Goal: Task Accomplishment & Management: Complete application form

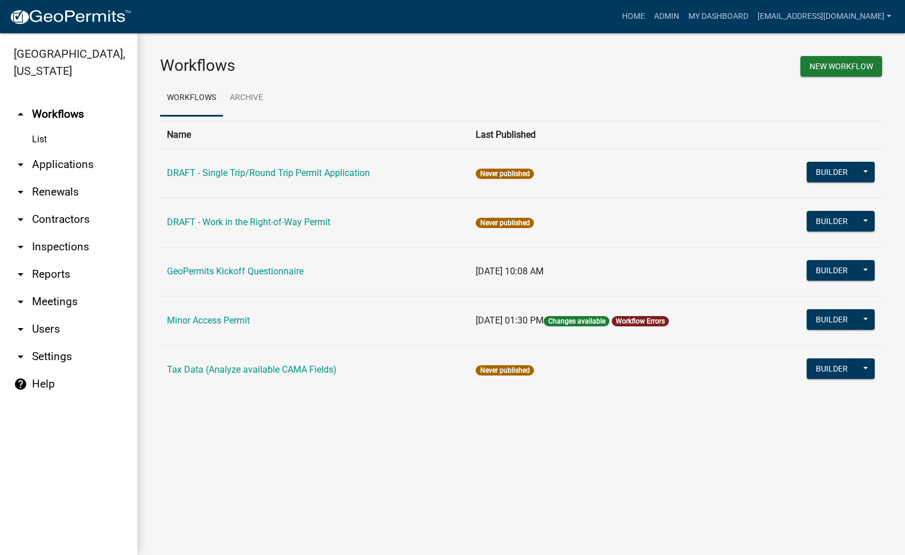
click at [47, 151] on link "arrow_drop_down Applications" at bounding box center [68, 164] width 137 height 27
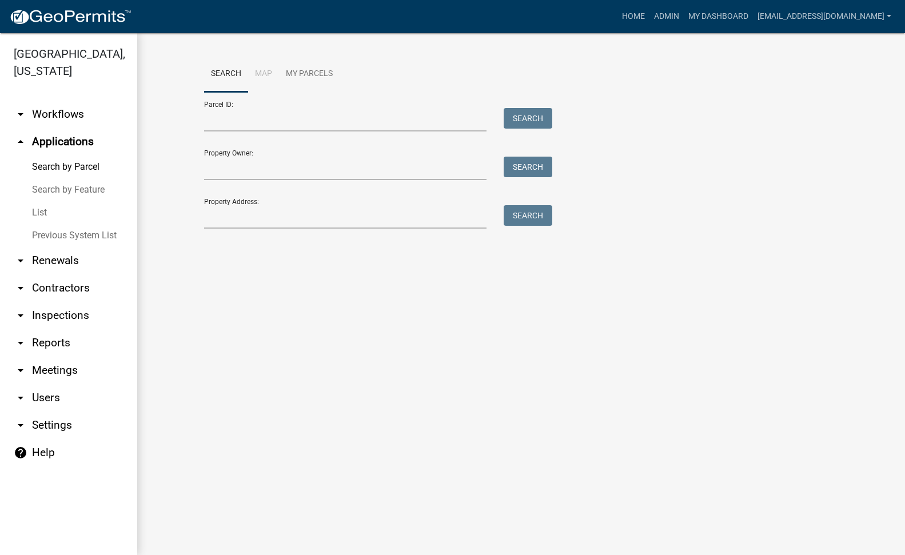
click at [43, 201] on link "List" at bounding box center [68, 212] width 137 height 23
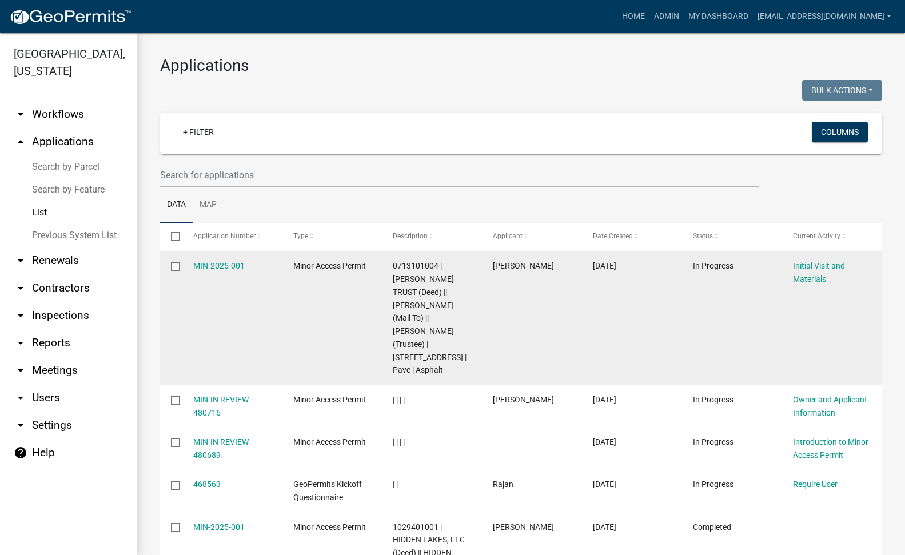
scroll to position [57, 0]
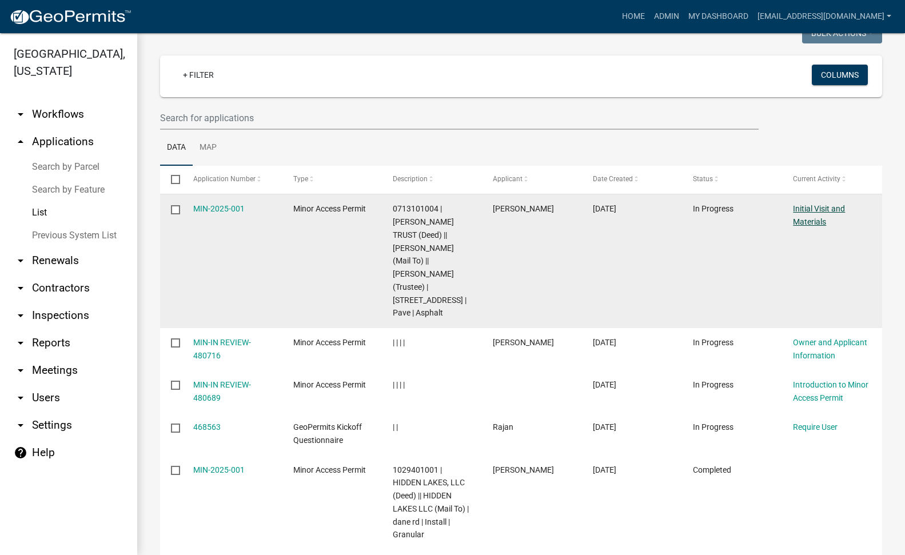
click at [815, 211] on link "Initial Visit and Materials" at bounding box center [819, 215] width 52 height 22
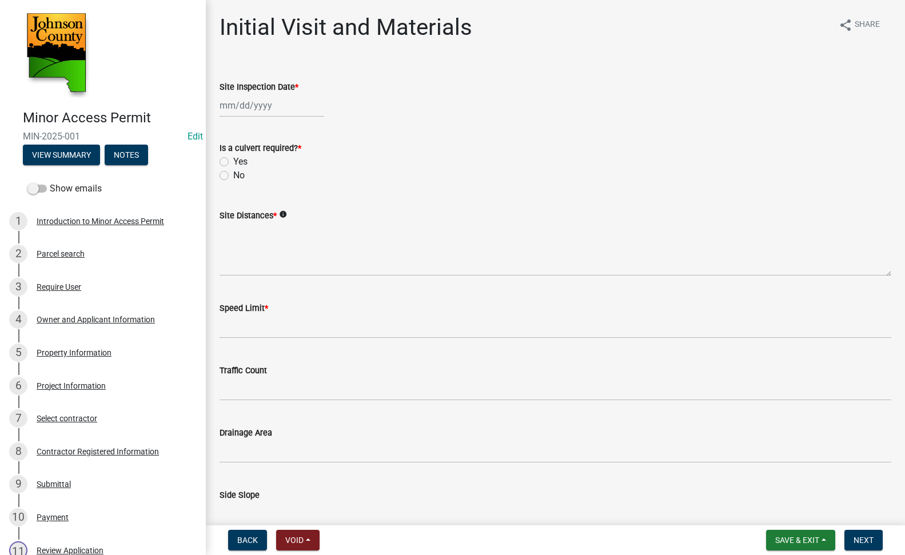
select select "9"
select select "2025"
click at [284, 111] on div "Jan Feb Mar Apr May Jun Jul Aug Sep Oct Nov Dec 1525 1526 1527 1528 1529 1530 1…" at bounding box center [272, 105] width 105 height 23
click at [301, 202] on div "19" at bounding box center [304, 203] width 18 height 18
type input "[DATE]"
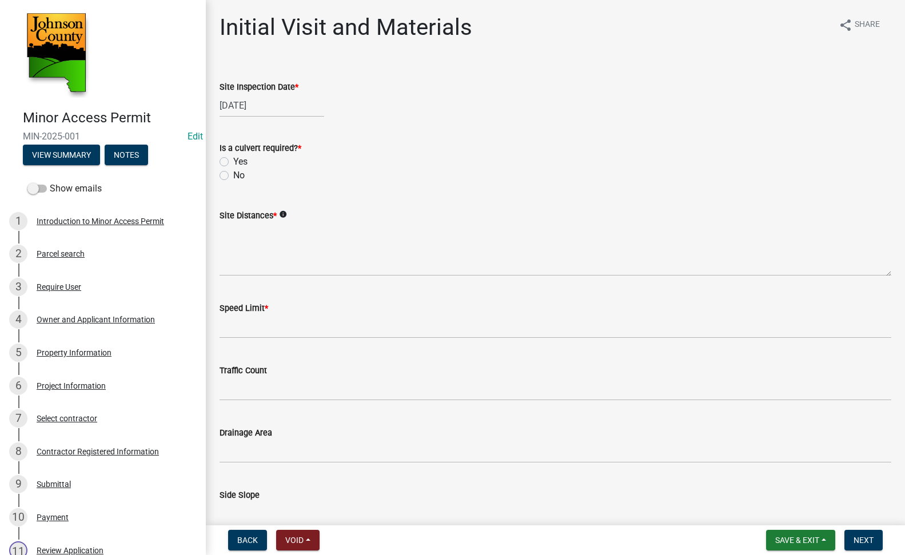
click at [376, 190] on wm-data-entity-input "Is a culvert required? * Yes No" at bounding box center [556, 159] width 672 height 65
click at [414, 115] on div "[DATE]" at bounding box center [556, 105] width 672 height 23
select select "9"
select select "2025"
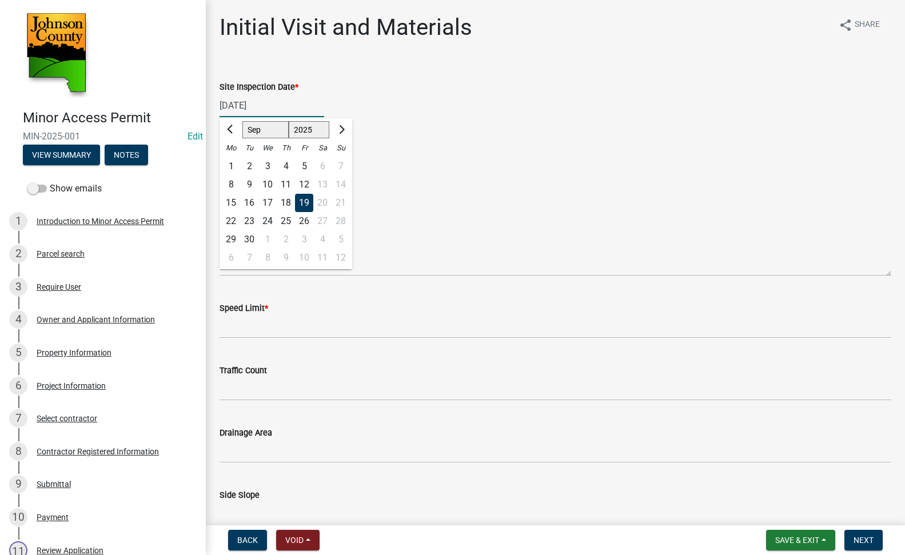
click at [292, 103] on div "09/19/2025 Jan Feb Mar Apr May Jun Jul Aug Sep Oct Nov Dec 1525 1526 1527 1528 …" at bounding box center [272, 105] width 105 height 23
click at [449, 165] on div "Yes" at bounding box center [556, 162] width 672 height 14
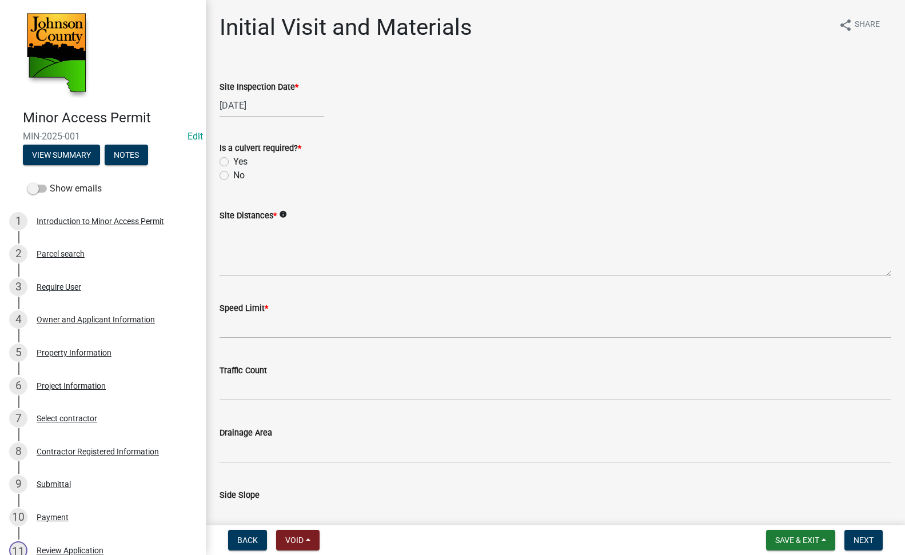
click at [233, 175] on label "No" at bounding box center [238, 176] width 11 height 14
click at [233, 175] on input "No" at bounding box center [236, 172] width 7 height 7
radio input "true"
click at [238, 229] on textarea "Site Distances *" at bounding box center [556, 249] width 672 height 54
type textarea "e"
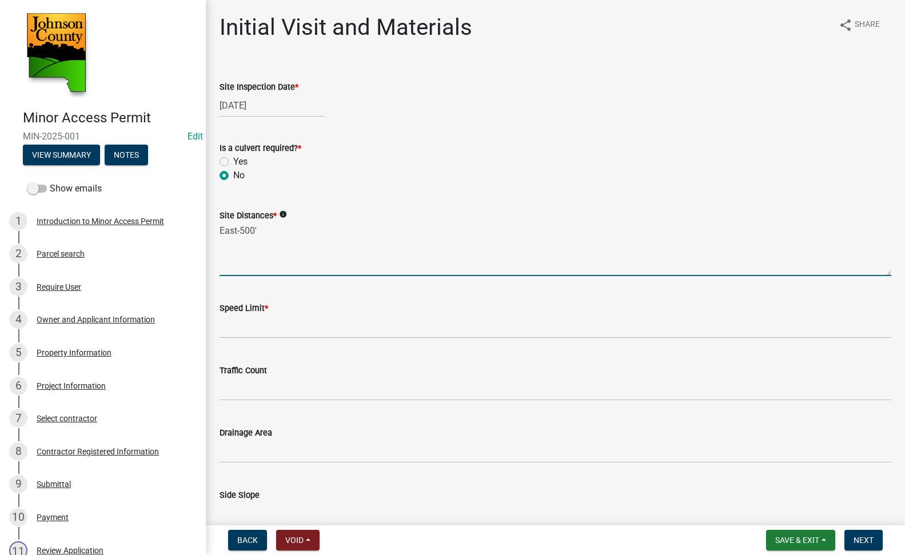
click at [232, 245] on textarea "East-500'" at bounding box center [556, 249] width 672 height 54
click at [225, 248] on textarea "East-500'" at bounding box center [556, 249] width 672 height 54
click at [226, 273] on textarea "East-500'" at bounding box center [556, 249] width 672 height 54
click at [244, 246] on textarea "East-500'" at bounding box center [556, 249] width 672 height 54
click at [242, 246] on textarea "East-500'" at bounding box center [556, 249] width 672 height 54
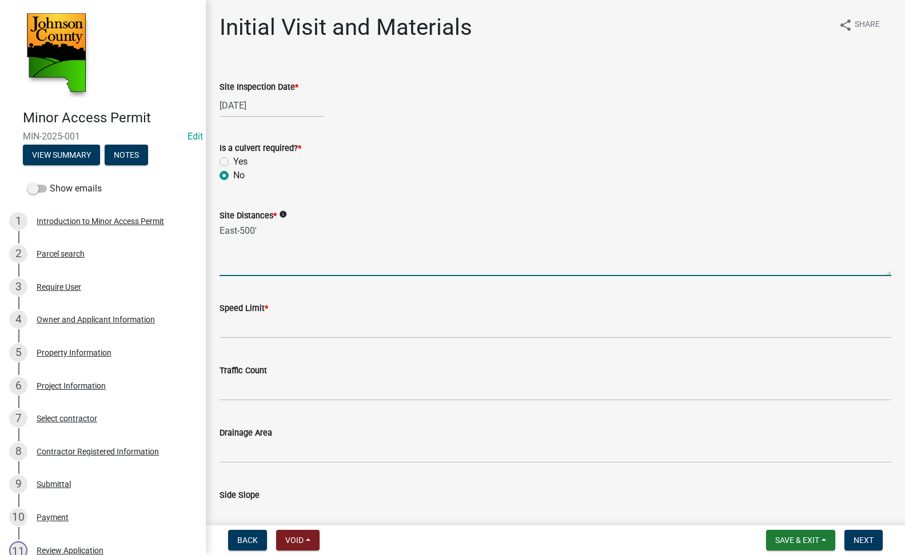
click at [268, 232] on textarea "East-500'" at bounding box center [556, 249] width 672 height 54
type textarea "East-500' West-500'"
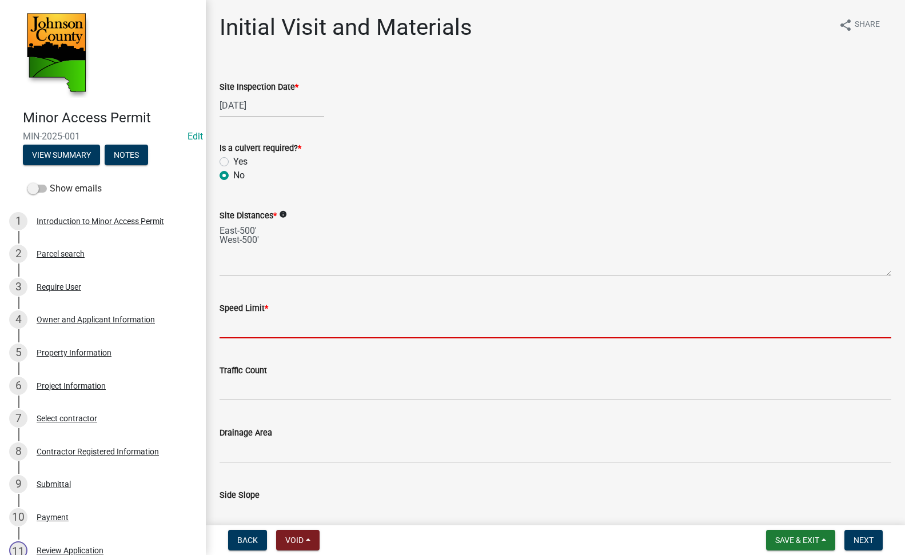
click at [281, 322] on input "Speed Limit *" at bounding box center [556, 326] width 672 height 23
type input "55"
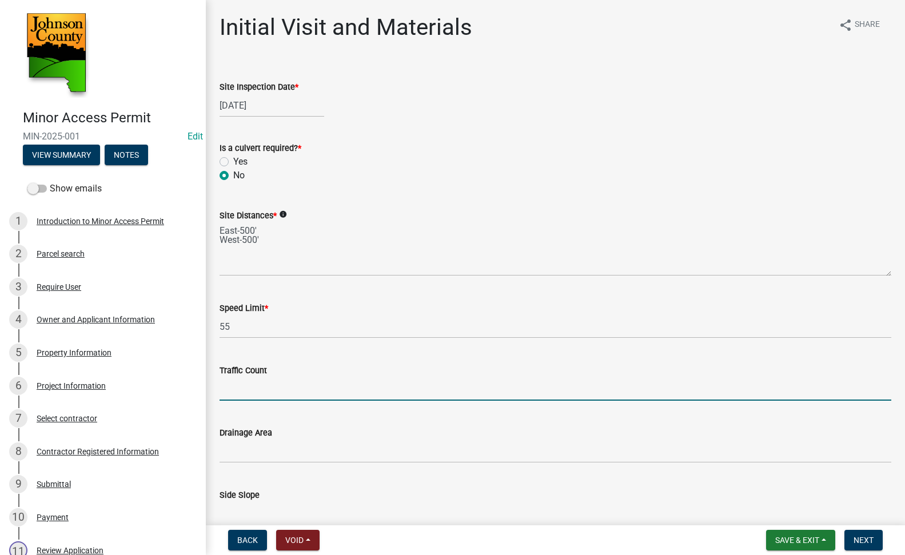
click at [285, 379] on input "Traffic Count" at bounding box center [556, 388] width 672 height 23
type input "1000"
click at [301, 428] on div "Drainage Area" at bounding box center [556, 433] width 672 height 14
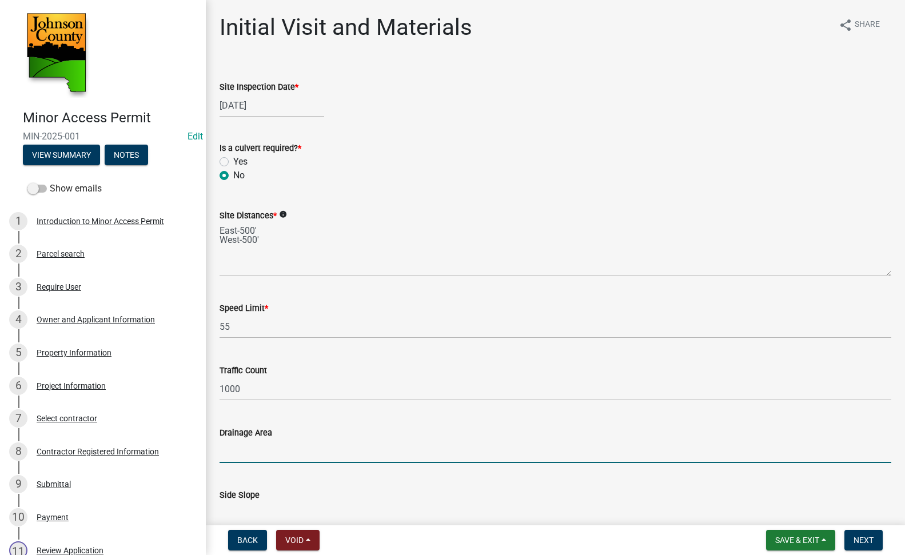
click at [302, 444] on input "Drainage Area" at bounding box center [556, 451] width 672 height 23
type input "road ditch"
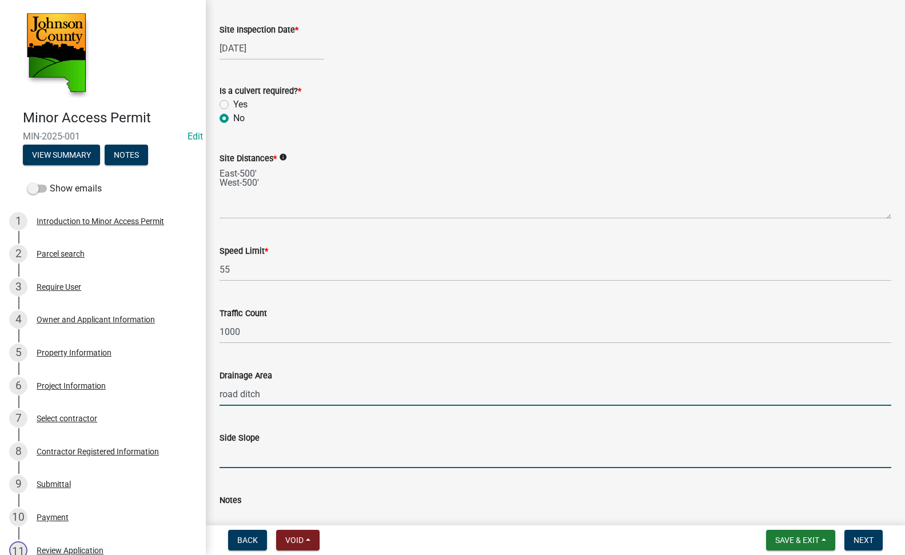
click at [298, 460] on input "Side Slope" at bounding box center [556, 456] width 672 height 23
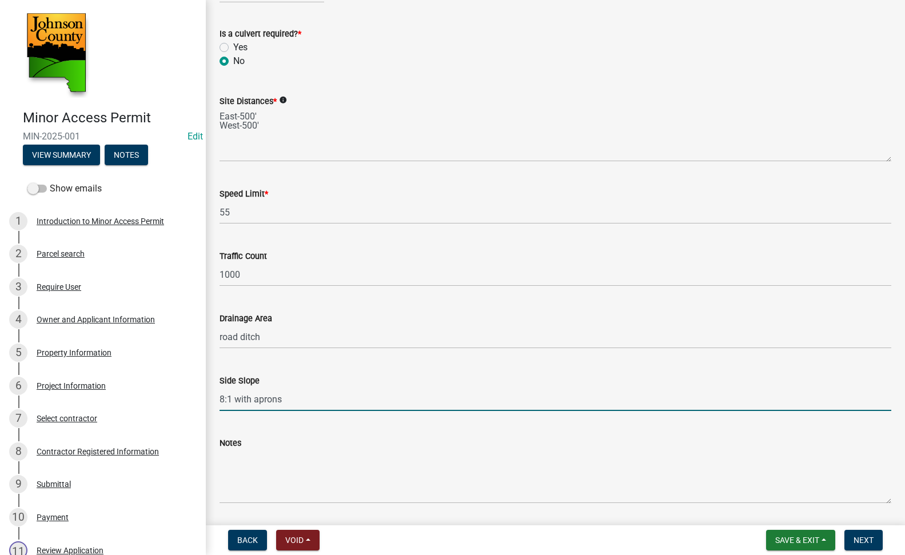
scroll to position [171, 0]
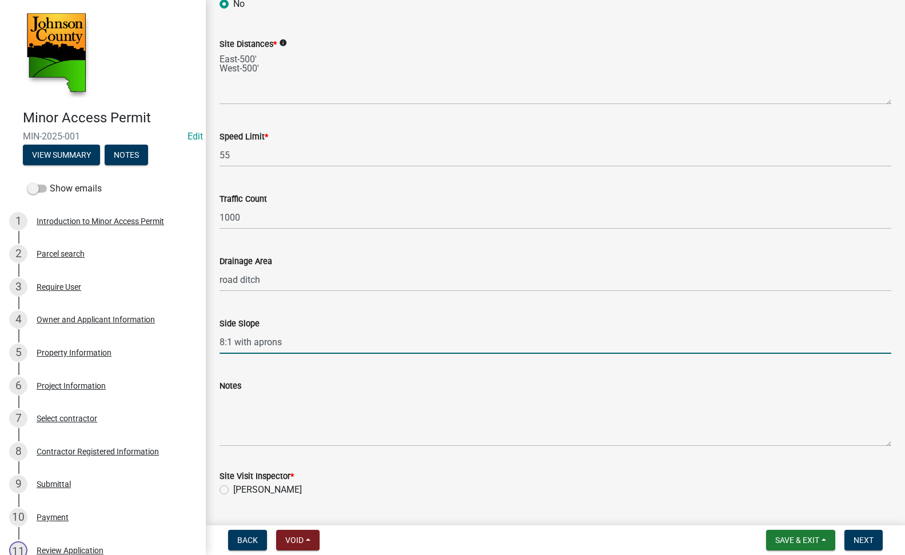
type input "8:1 with aprons"
click at [300, 426] on textarea "Notes" at bounding box center [556, 420] width 672 height 54
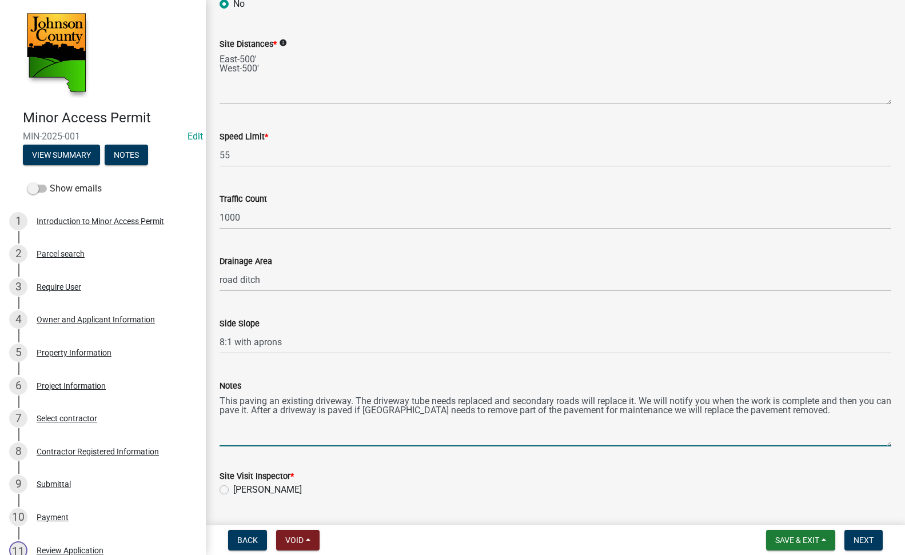
click at [238, 401] on textarea "This paving an existing driveway. The driveway tube needs replaced and secondar…" at bounding box center [556, 420] width 672 height 54
click at [385, 410] on textarea "This is paving an existing driveway. The driveway tube needs replaced and secon…" at bounding box center [556, 420] width 672 height 54
click at [721, 410] on textarea "This is paving an existing driveway. The driveway tube needs replaced and secon…" at bounding box center [556, 420] width 672 height 54
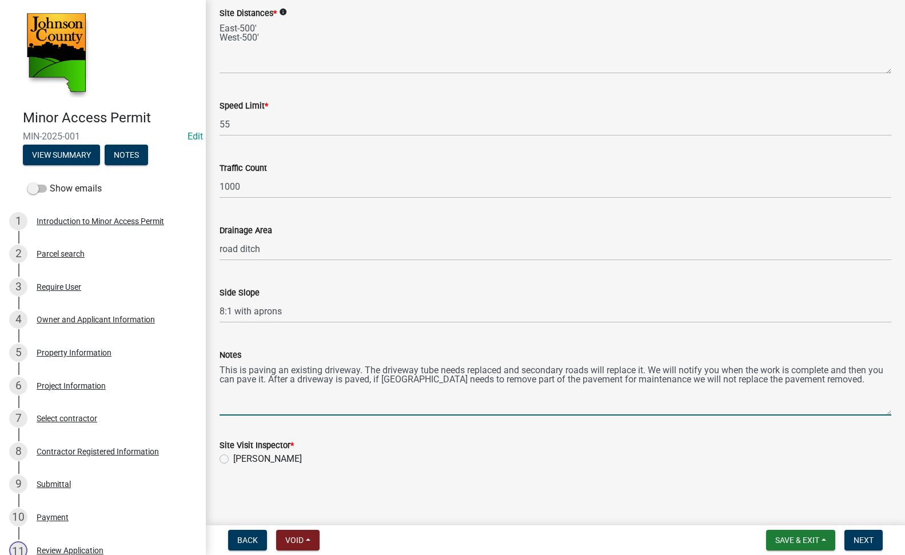
type textarea "This is paving an existing driveway. The driveway tube needs replaced and secon…"
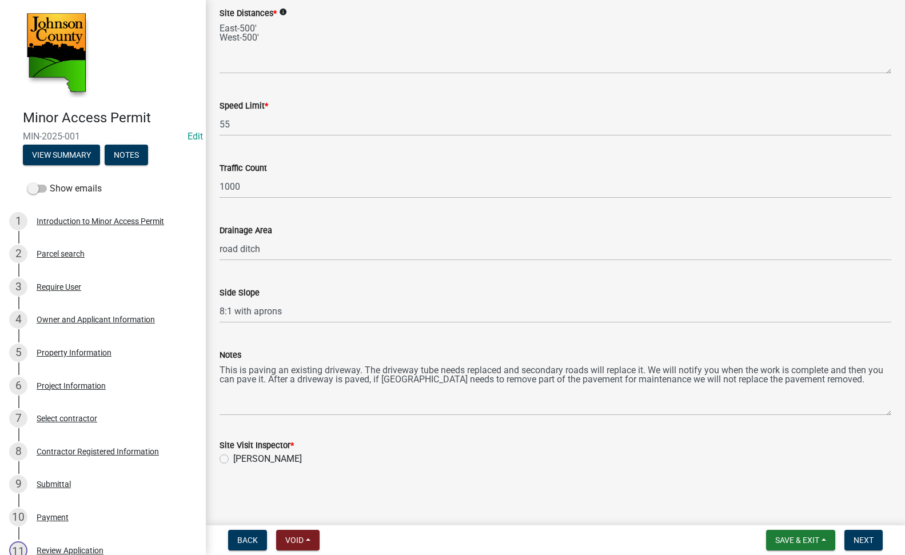
click at [233, 458] on label "[PERSON_NAME]" at bounding box center [267, 459] width 69 height 14
click at [233, 458] on input "[PERSON_NAME]" at bounding box center [236, 455] width 7 height 7
radio input "true"
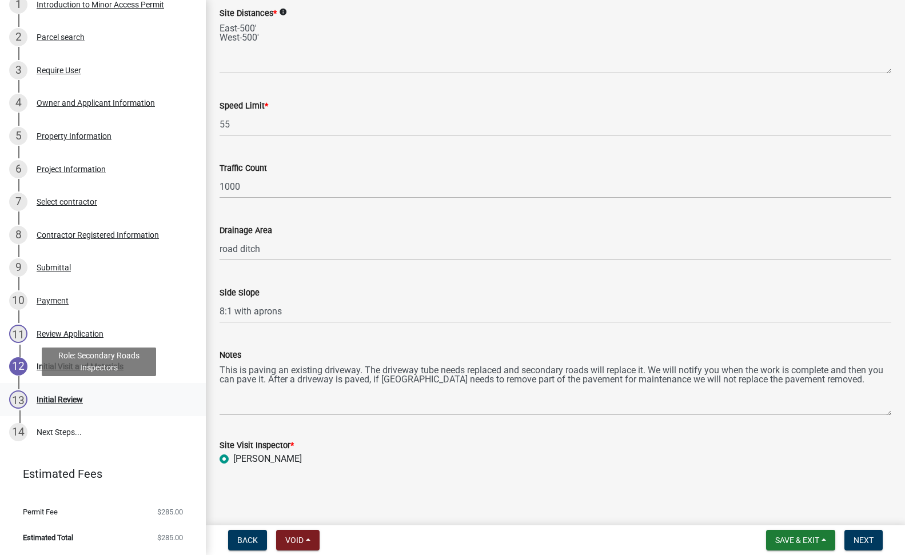
click at [71, 402] on div "Initial Review" at bounding box center [60, 400] width 46 height 8
click at [50, 430] on link "14 Next Steps..." at bounding box center [103, 432] width 206 height 33
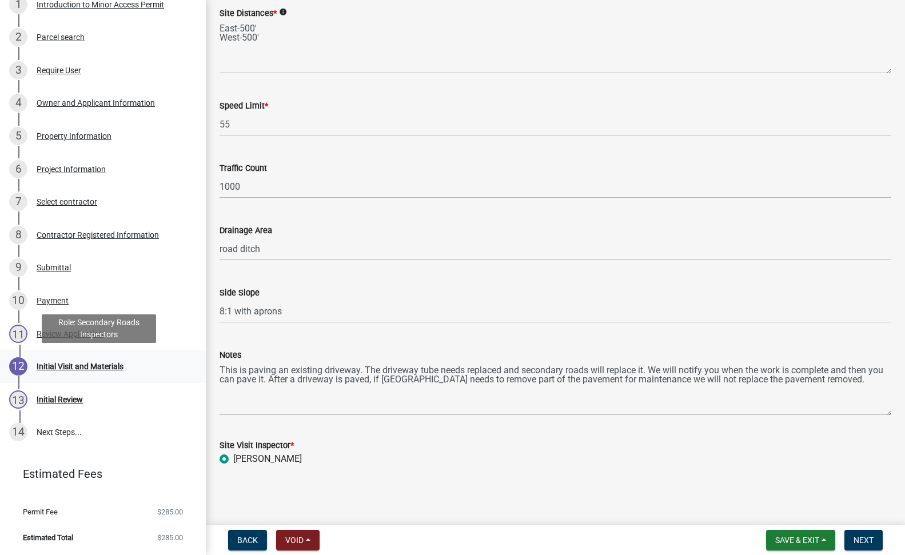
click at [71, 364] on div "Initial Visit and Materials" at bounding box center [80, 366] width 87 height 8
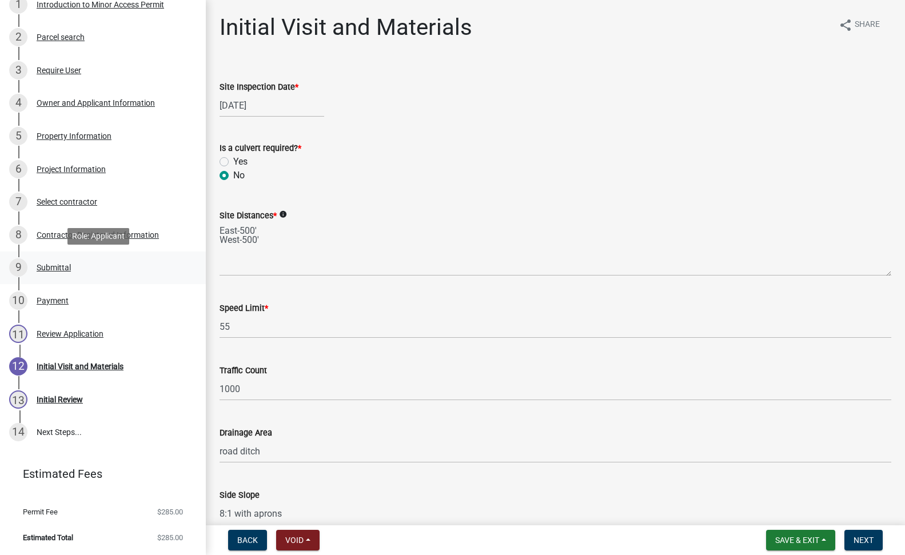
scroll to position [0, 0]
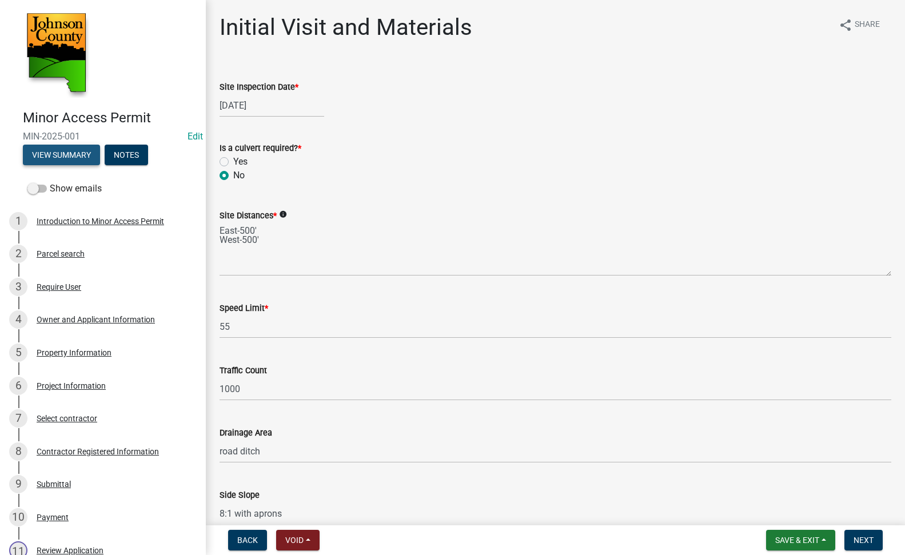
click at [83, 159] on button "View Summary" at bounding box center [61, 155] width 77 height 21
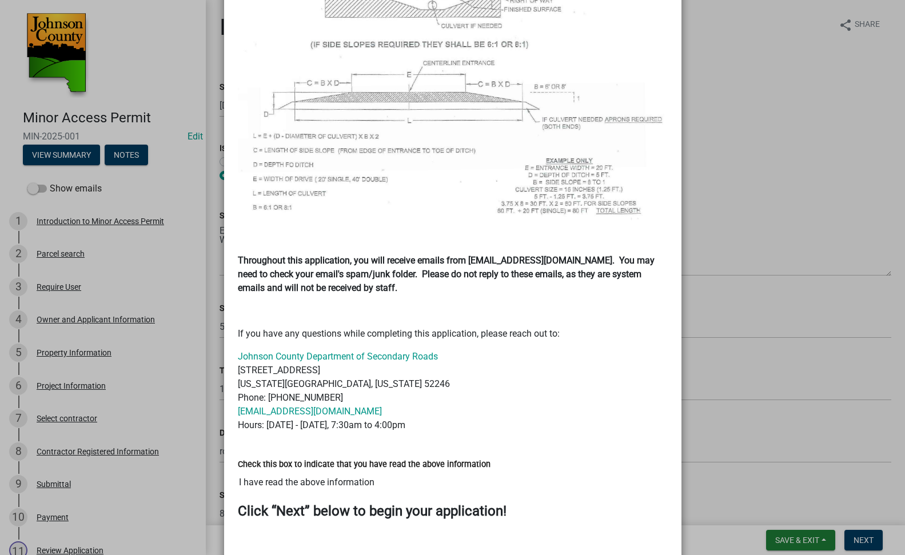
scroll to position [803, 0]
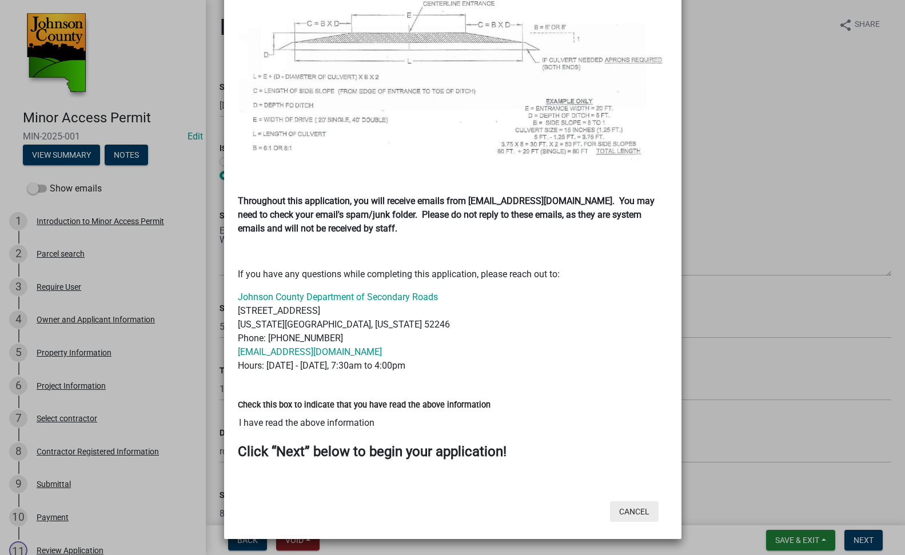
click at [636, 511] on button "Cancel" at bounding box center [634, 511] width 49 height 21
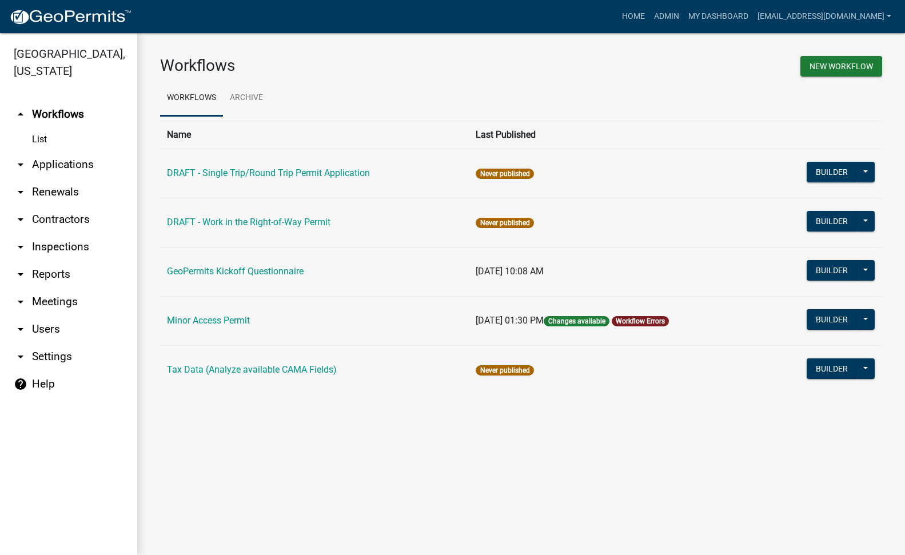
click at [21, 158] on icon "arrow_drop_down" at bounding box center [21, 165] width 14 height 14
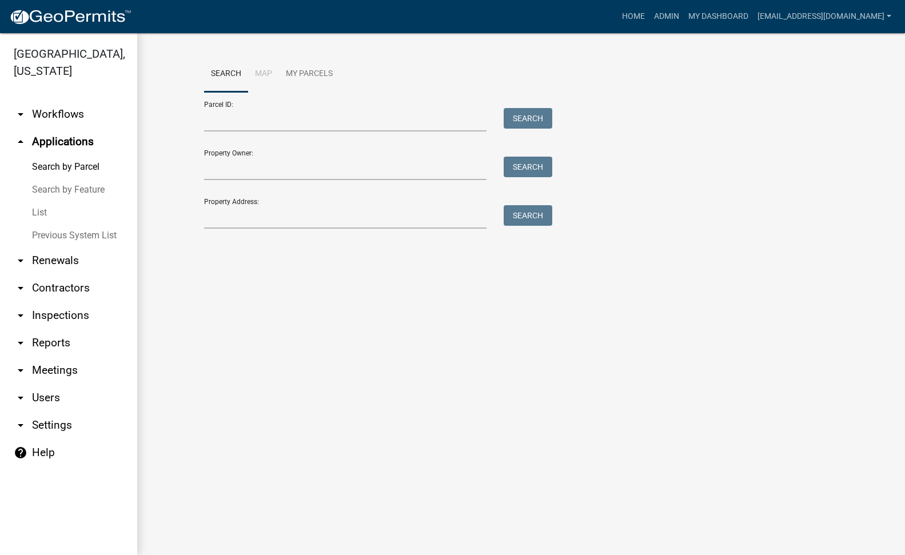
click at [38, 201] on link "List" at bounding box center [68, 212] width 137 height 23
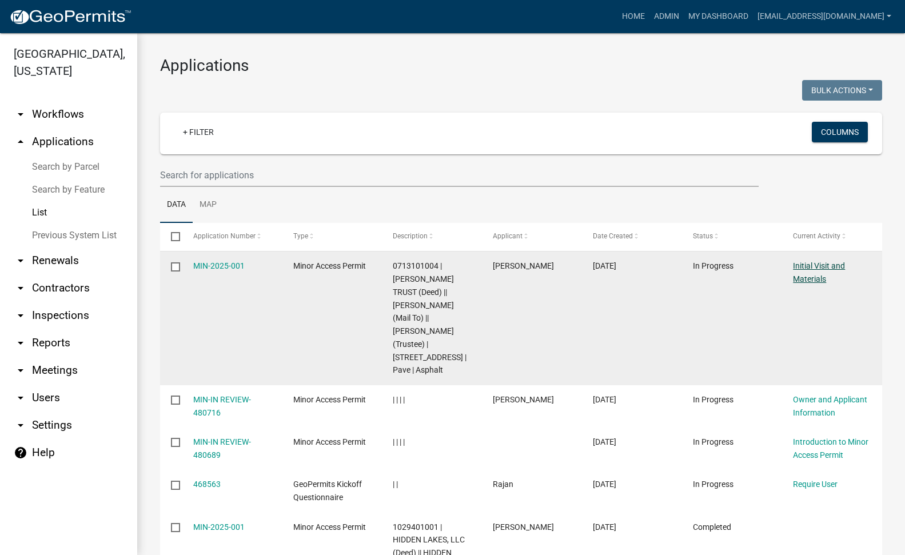
click at [826, 277] on link "Initial Visit and Materials" at bounding box center [819, 272] width 52 height 22
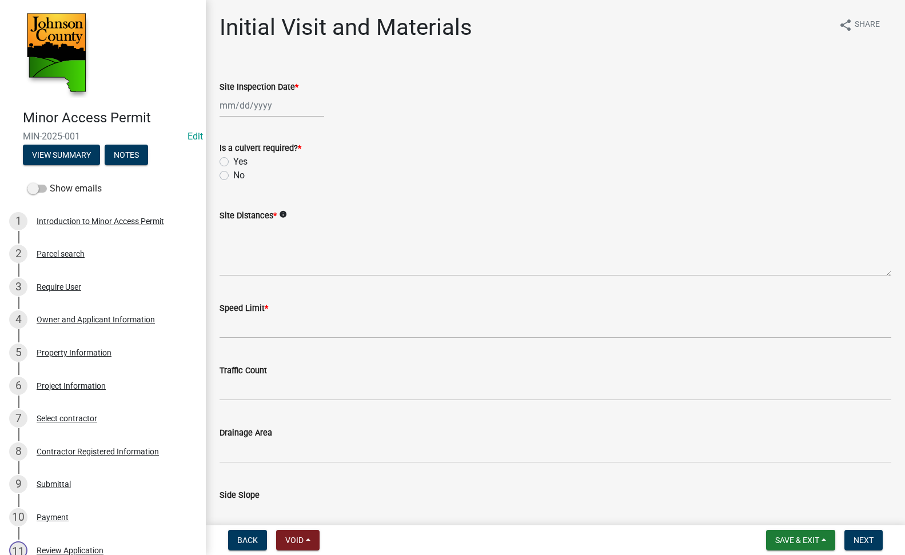
select select "9"
select select "2025"
click at [277, 109] on div "[PERSON_NAME] Feb Mar Apr [PERSON_NAME][DATE] Oct Nov [DATE] 1526 1527 1528 152…" at bounding box center [272, 105] width 105 height 23
click at [308, 200] on div "19" at bounding box center [304, 203] width 18 height 18
type input "[DATE]"
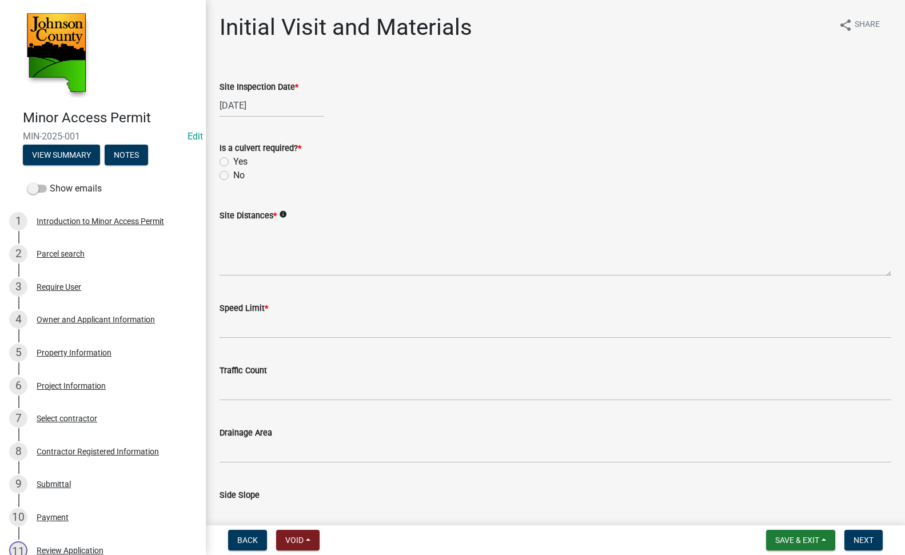
click at [233, 174] on label "No" at bounding box center [238, 176] width 11 height 14
click at [233, 174] on input "No" at bounding box center [236, 172] width 7 height 7
radio input "true"
click at [260, 243] on textarea "Site Distances *" at bounding box center [556, 249] width 672 height 54
type textarea "5"
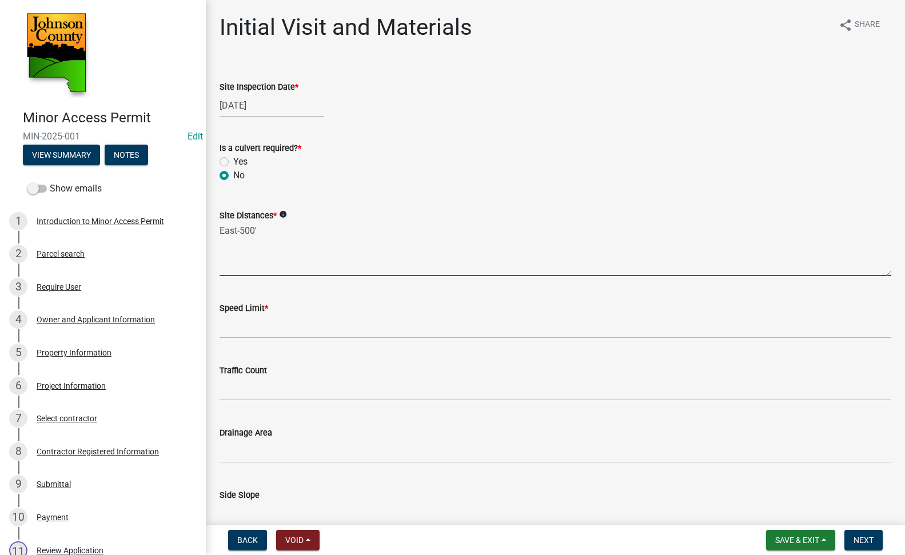
click at [238, 245] on textarea "East-500'" at bounding box center [556, 249] width 672 height 54
click at [266, 227] on textarea "East-500'" at bounding box center [556, 249] width 672 height 54
type textarea "East-500' West-500'"
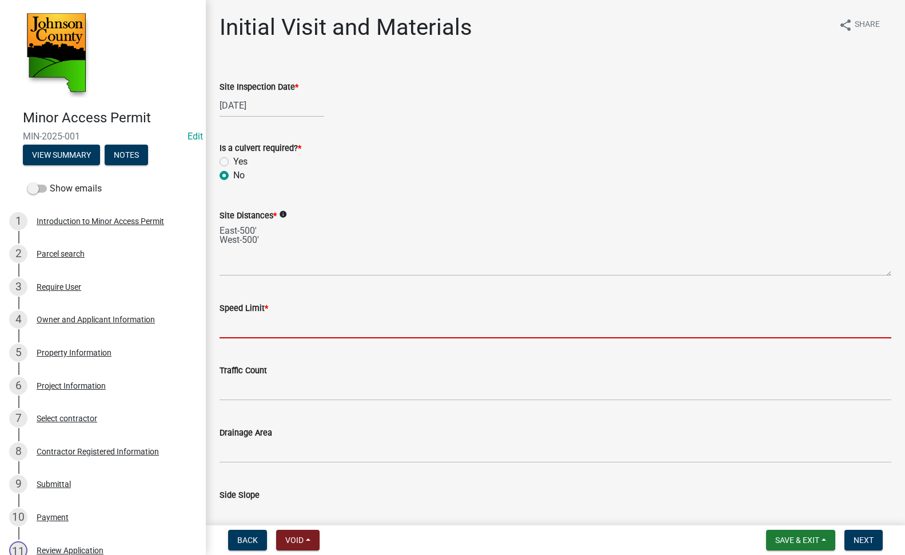
click at [262, 320] on input "Speed Limit *" at bounding box center [556, 326] width 672 height 23
type input "55 MPH"
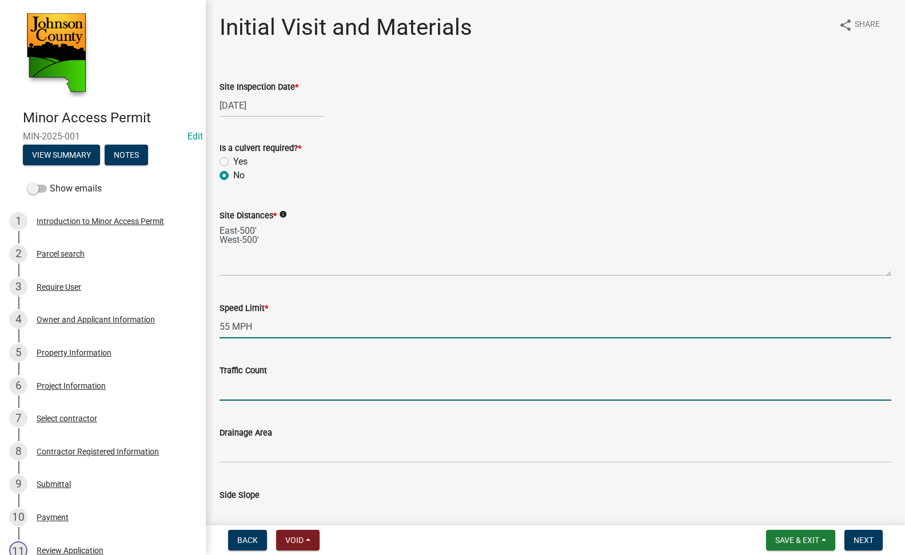
click at [258, 381] on input "Traffic Count" at bounding box center [556, 388] width 672 height 23
type input "1000 Cars Per Day"
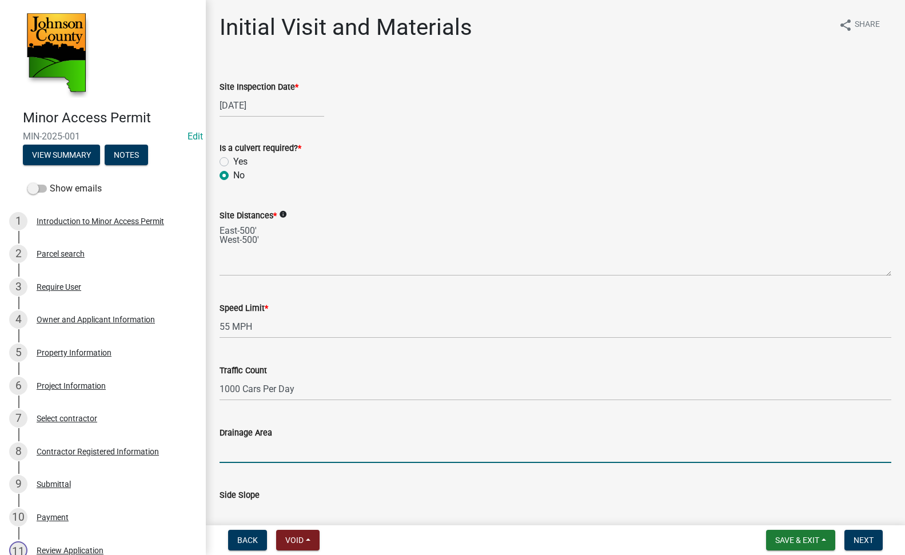
click at [257, 451] on input "Drainage Area" at bounding box center [556, 451] width 672 height 23
type input "road ditch"
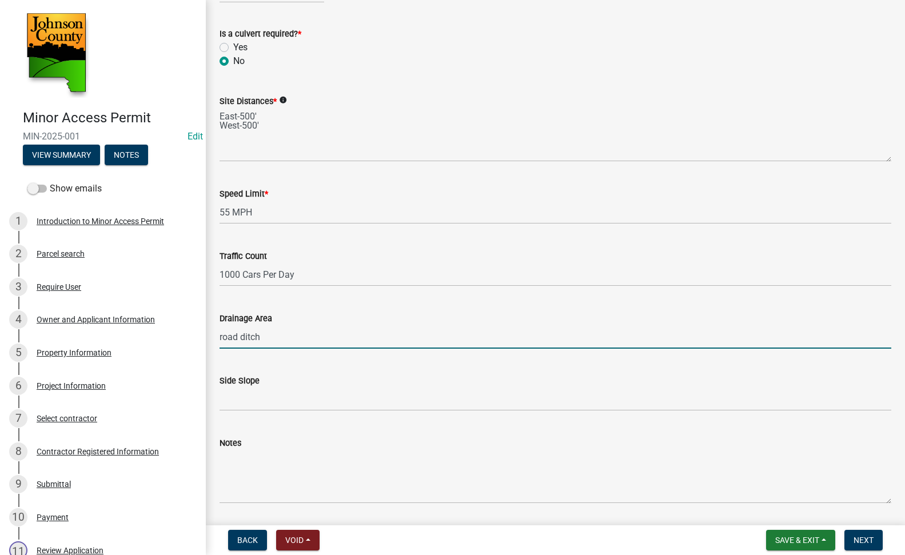
scroll to position [171, 0]
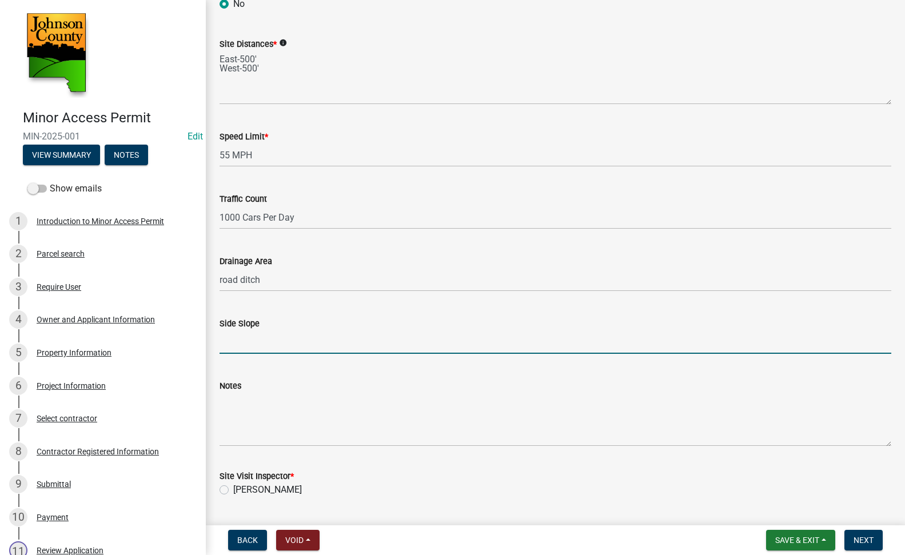
click at [270, 345] on input "Side Slope" at bounding box center [556, 341] width 672 height 23
type input "8:1 with aprons"
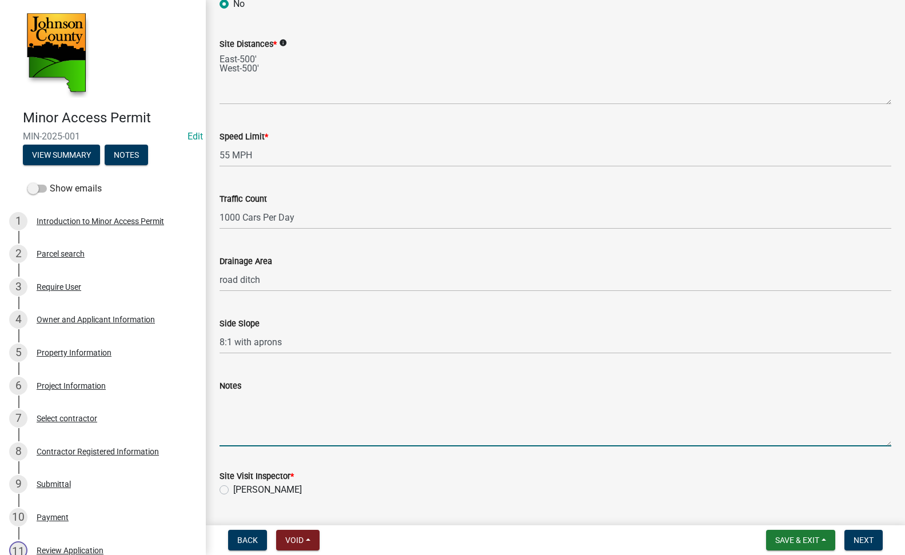
click at [260, 402] on textarea "Notes" at bounding box center [556, 420] width 672 height 54
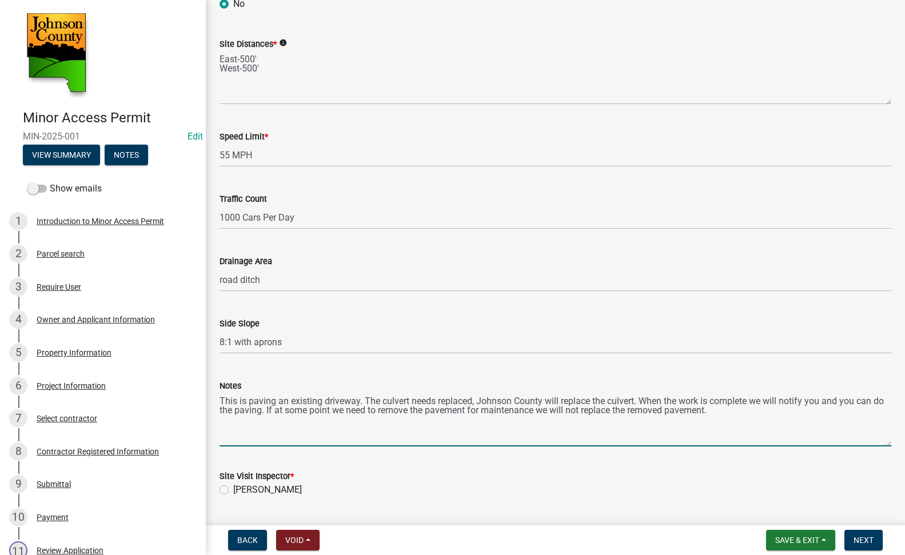
scroll to position [202, 0]
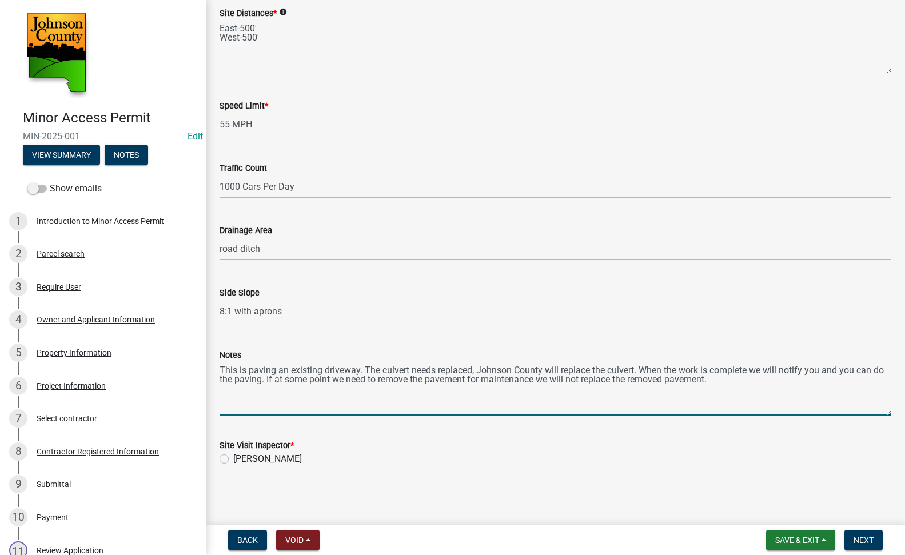
type textarea "This is paving an existing driveway. The culvert needs replaced, Johnson County…"
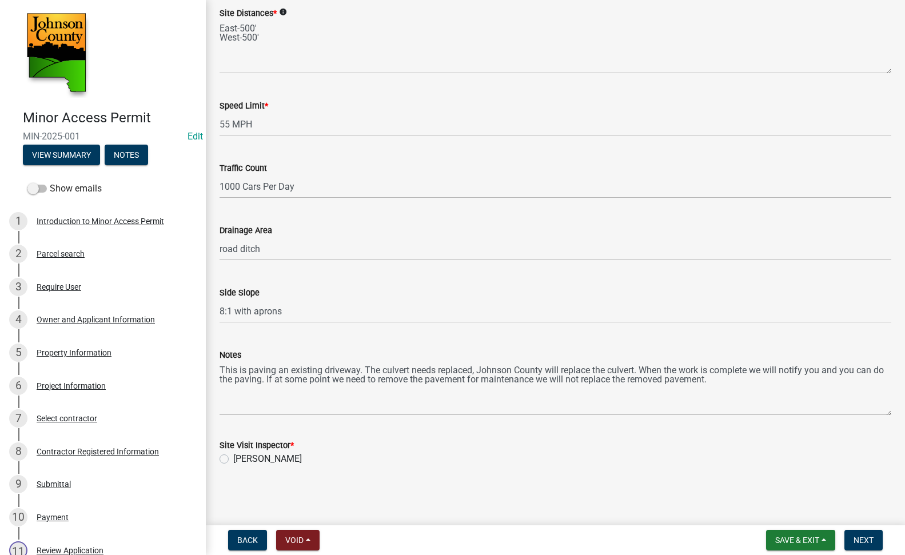
click at [233, 457] on label "[PERSON_NAME]" at bounding box center [267, 459] width 69 height 14
click at [233, 457] on input "[PERSON_NAME]" at bounding box center [236, 455] width 7 height 7
radio input "true"
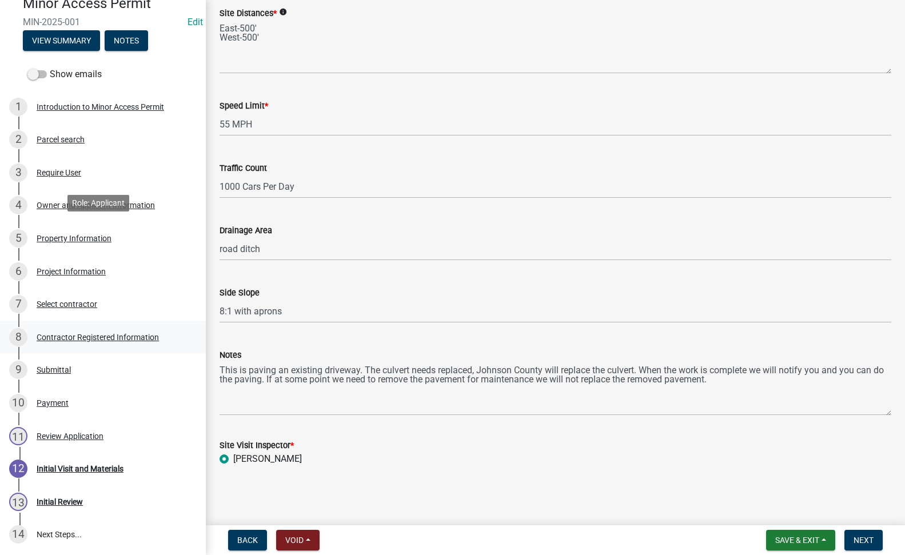
scroll to position [217, 0]
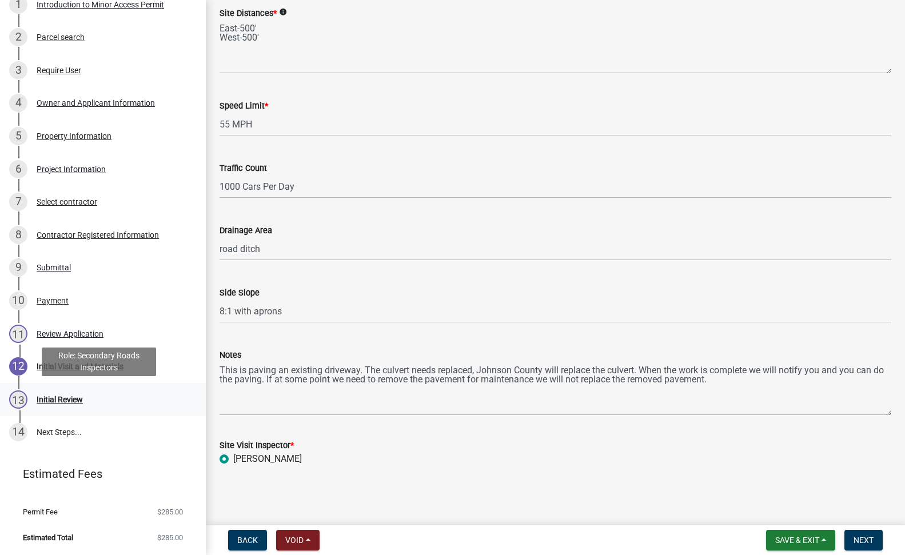
click at [66, 398] on div "Initial Review" at bounding box center [60, 400] width 46 height 8
click at [63, 400] on div "Initial Review" at bounding box center [60, 400] width 46 height 8
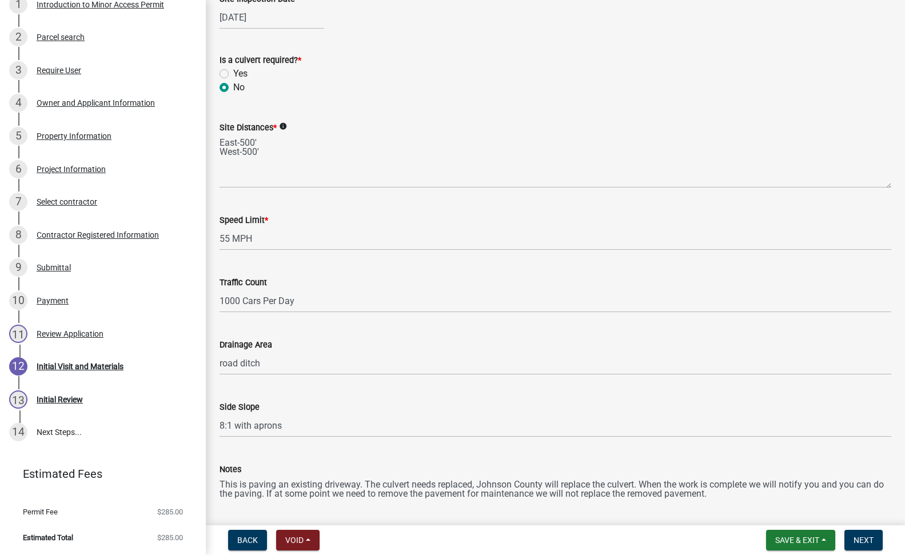
scroll to position [0, 0]
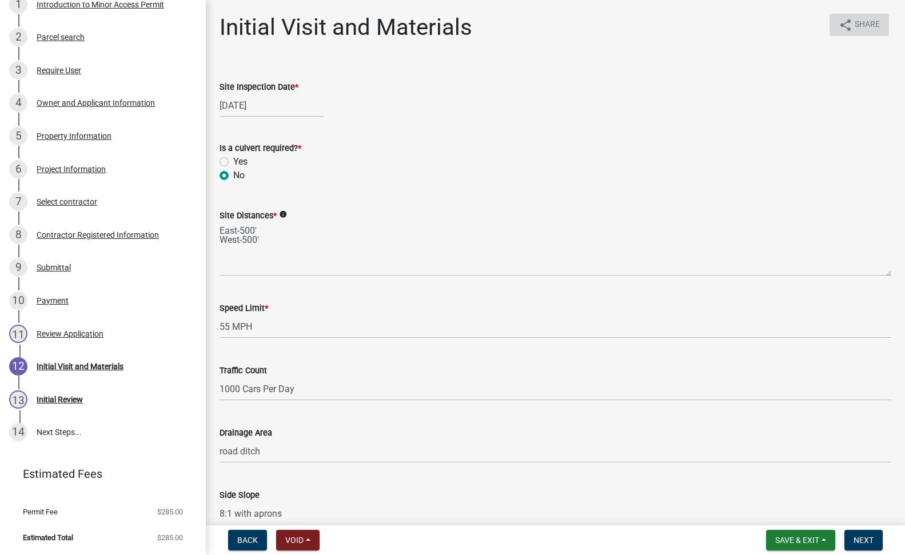
click at [844, 24] on button "share Share" at bounding box center [858, 25] width 59 height 22
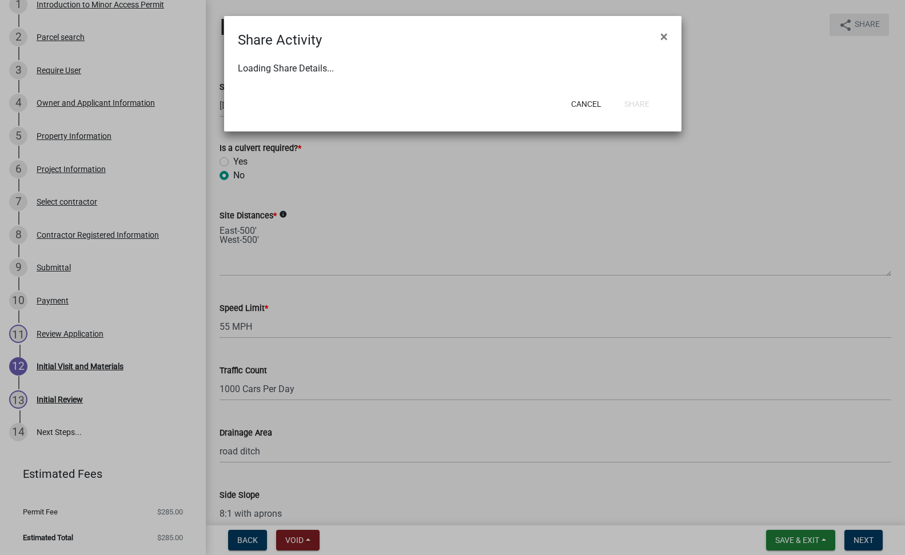
select select "1"
select select "0"
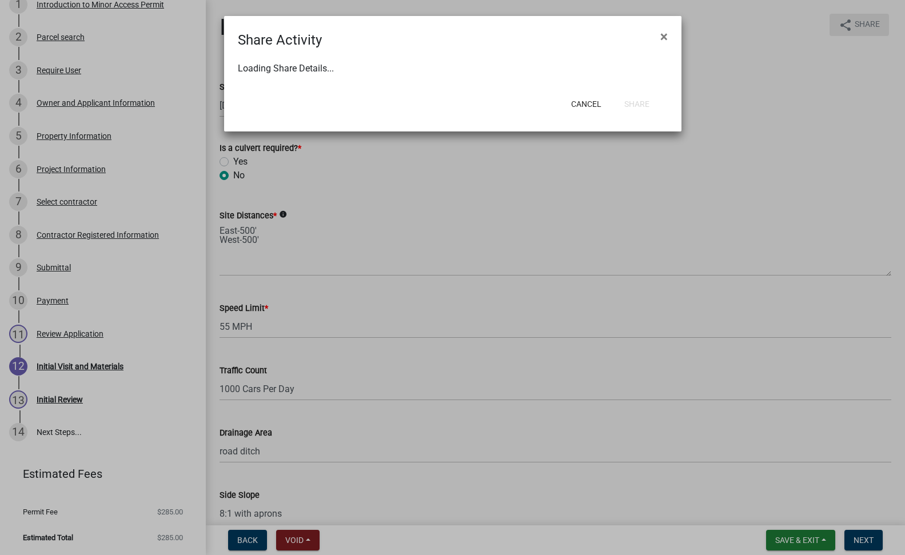
select select "0"
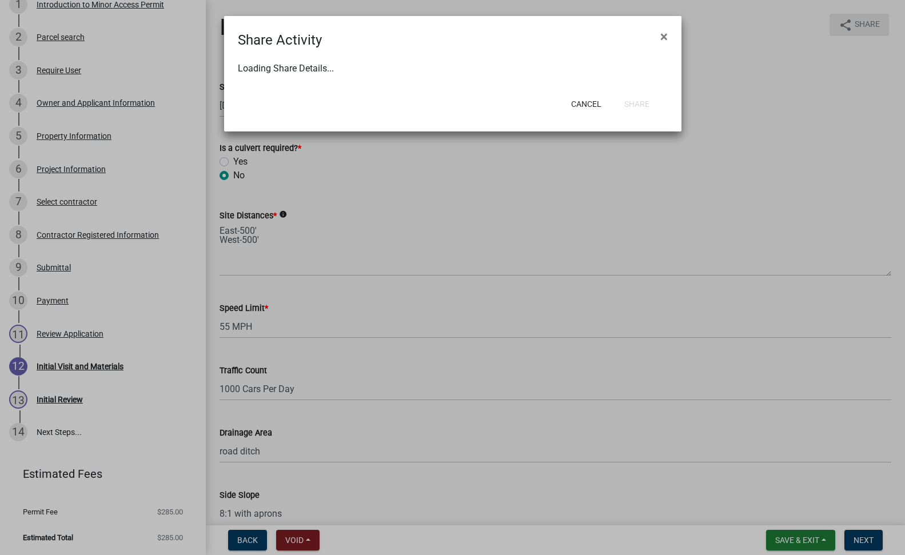
select select "0"
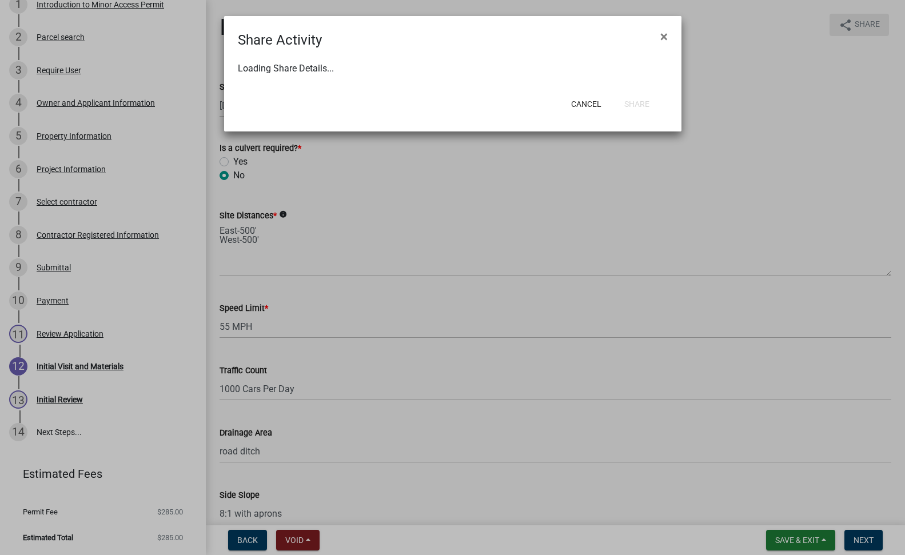
select select "0"
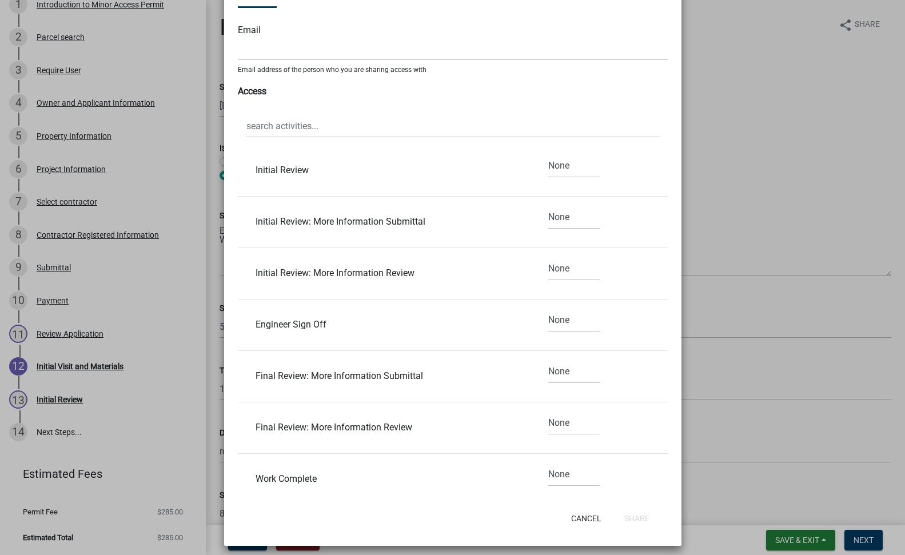
scroll to position [1260, 0]
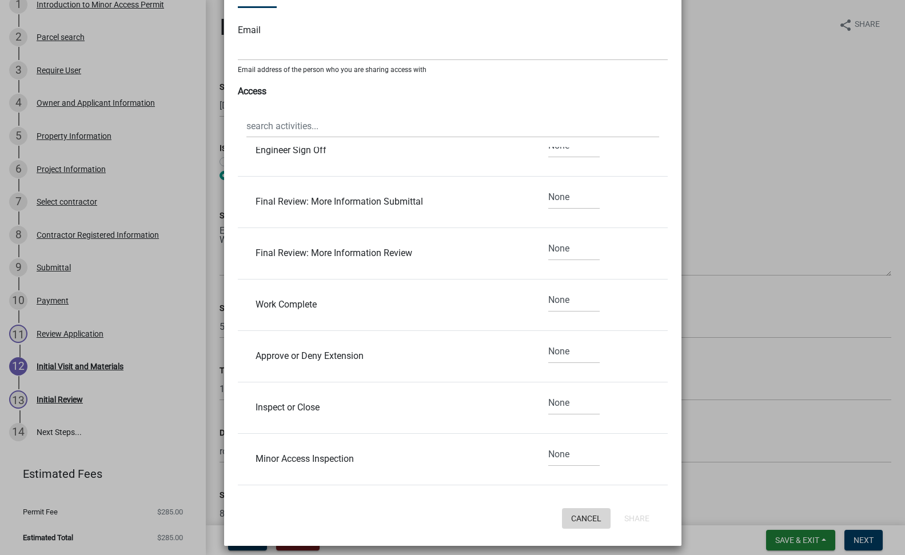
click at [590, 513] on button "Cancel" at bounding box center [586, 518] width 49 height 21
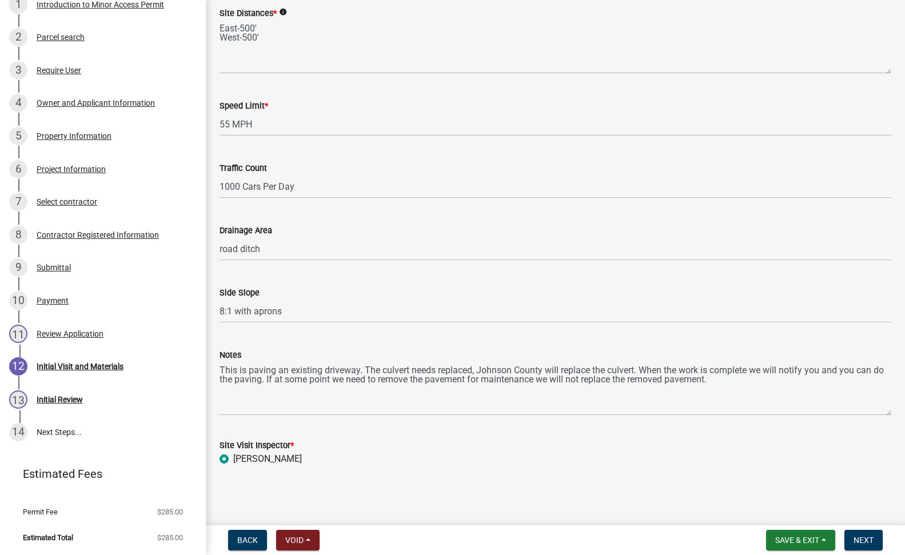
scroll to position [0, 0]
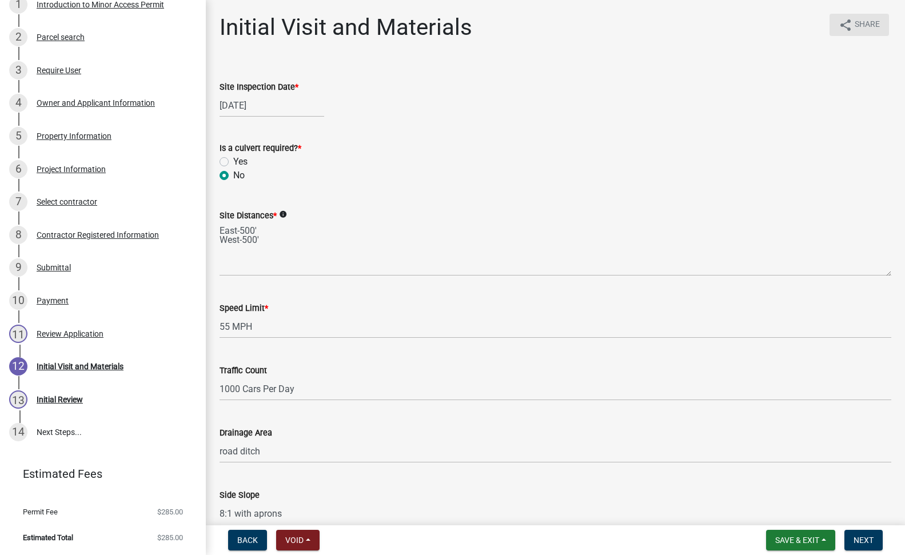
click at [844, 30] on button "share Share" at bounding box center [858, 25] width 59 height 22
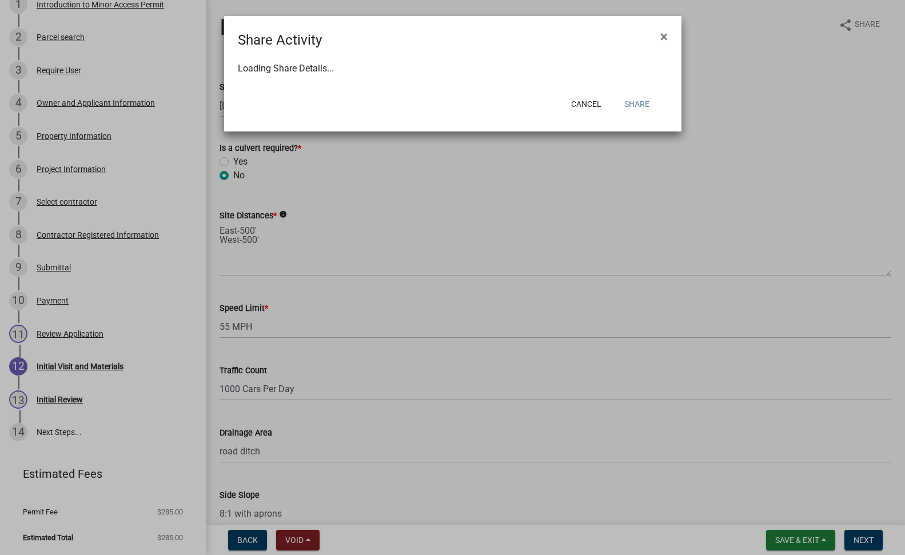
select select "1"
select select "0"
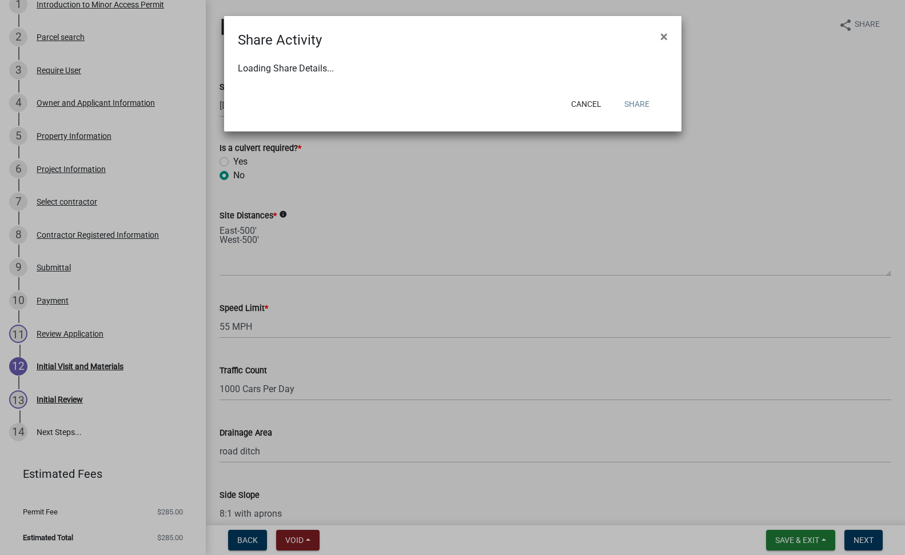
select select "0"
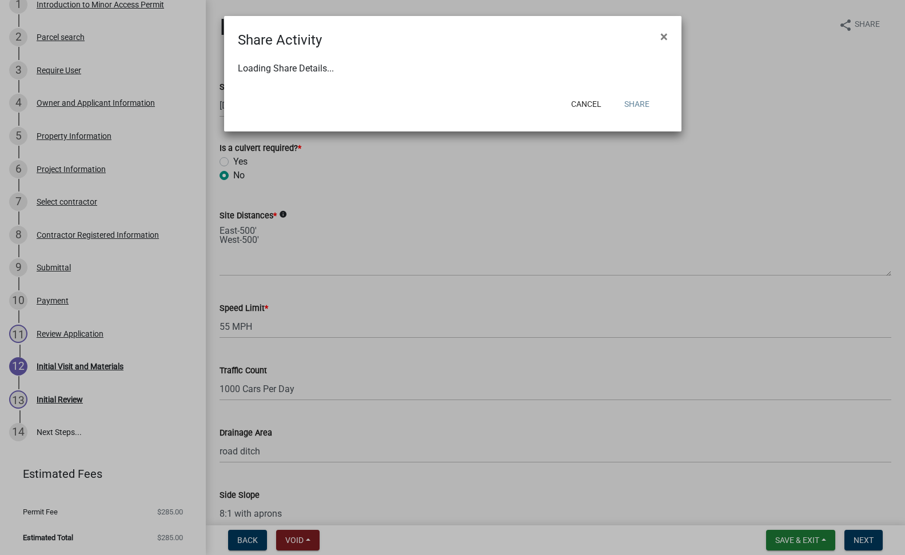
select select "0"
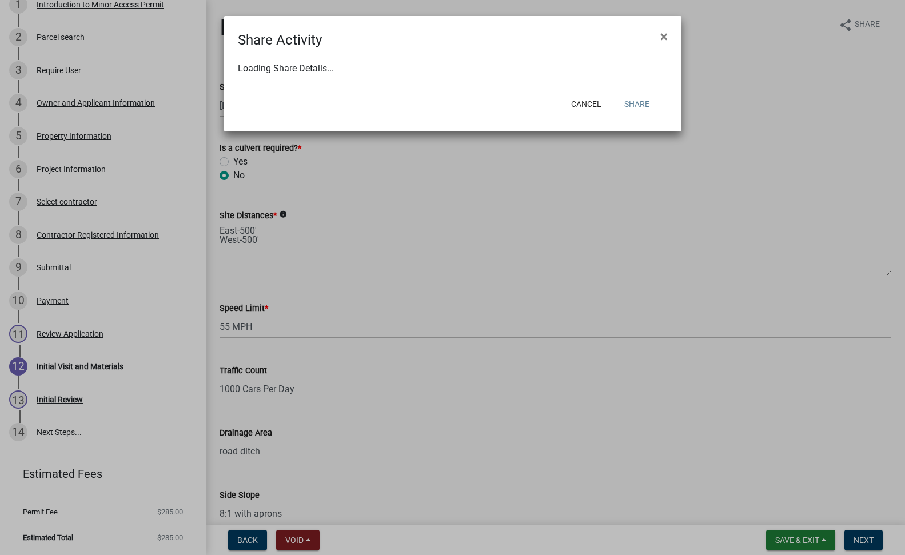
select select "0"
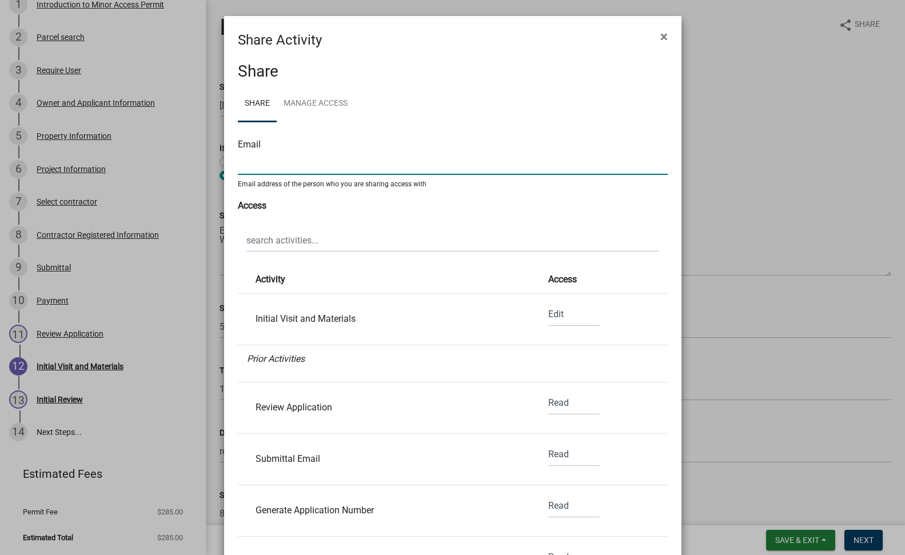
click at [274, 166] on input "text" at bounding box center [453, 162] width 430 height 23
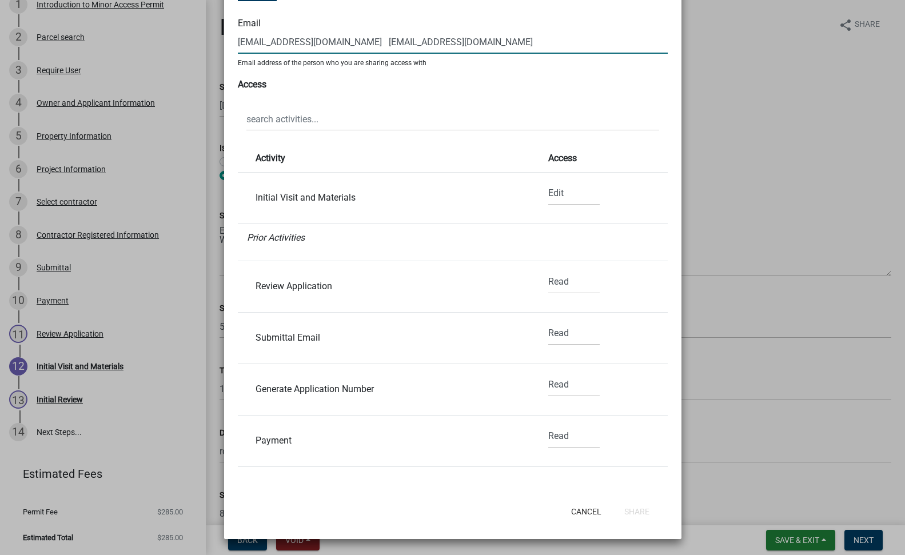
drag, startPoint x: 521, startPoint y: 42, endPoint x: 370, endPoint y: 17, distance: 153.5
click at [370, 17] on div "Email pwittau@johnsoncountyiowa.gov jward@johnsoncountyiowa.gov Email address o…" at bounding box center [453, 34] width 430 height 67
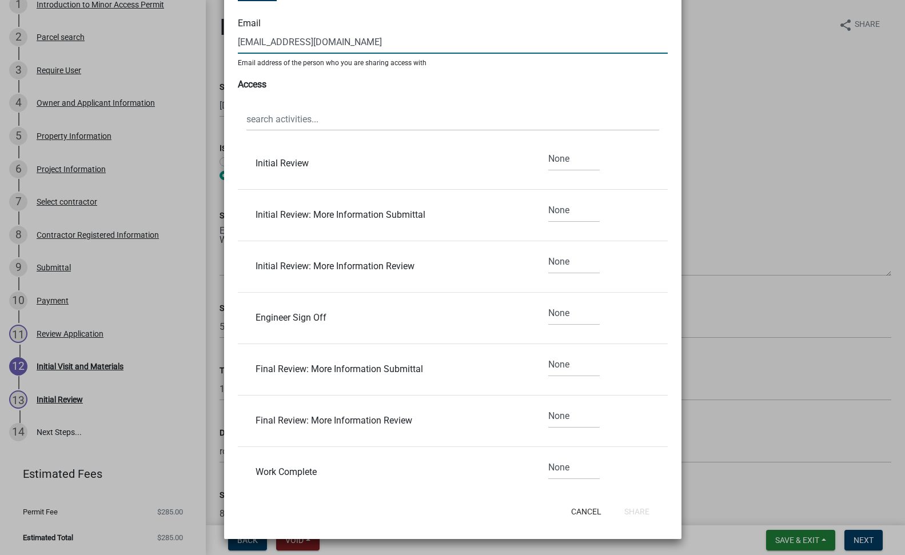
scroll to position [1260, 0]
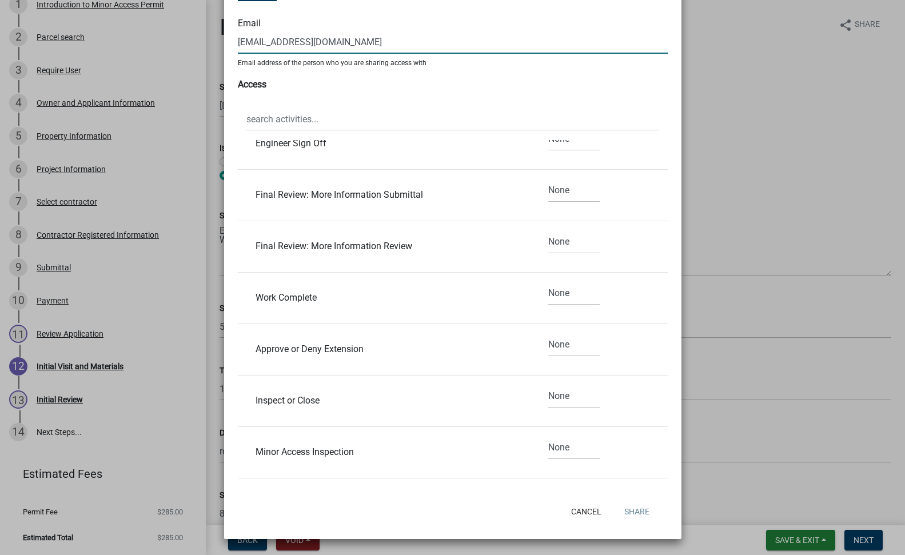
type input "pwittau@johnsoncountyiowa.gov"
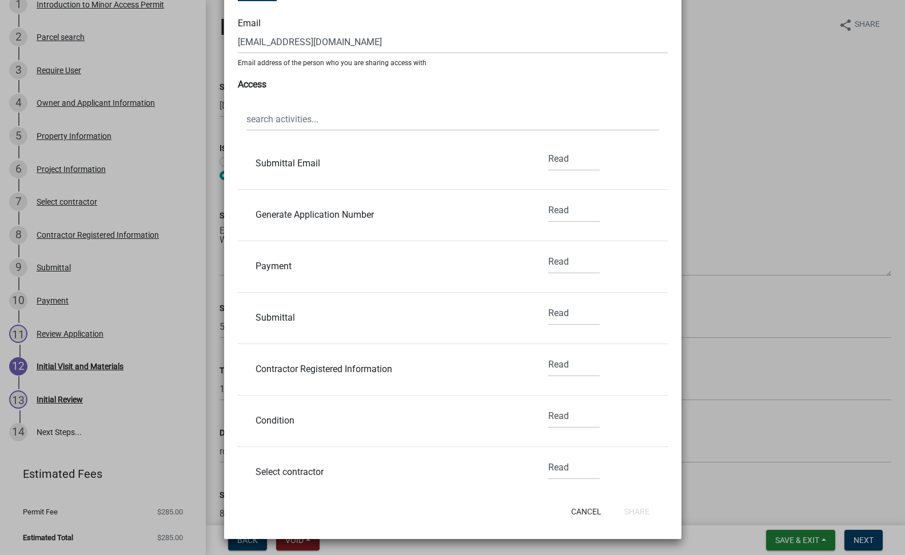
scroll to position [0, 0]
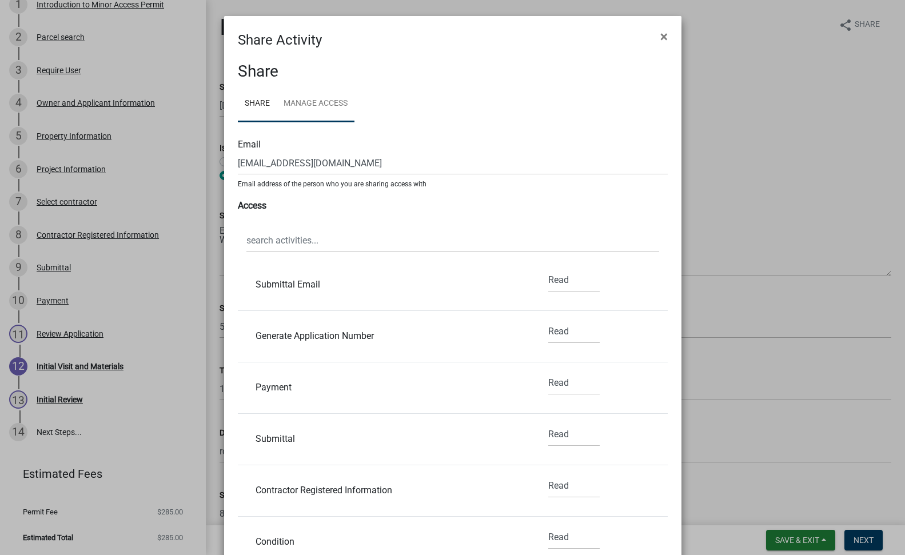
click at [302, 101] on link "Manage Access" at bounding box center [316, 104] width 78 height 37
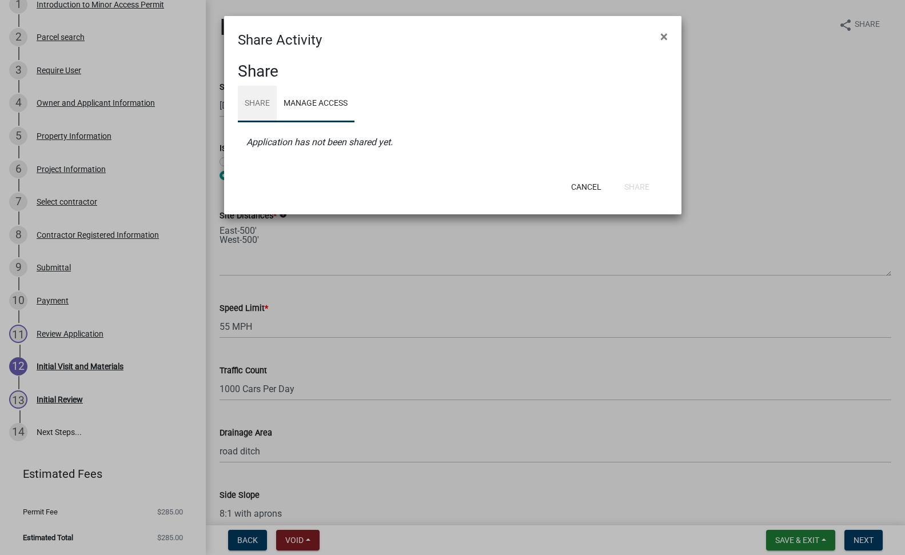
click at [259, 103] on link "Share" at bounding box center [257, 104] width 39 height 37
select select "1"
select select "0"
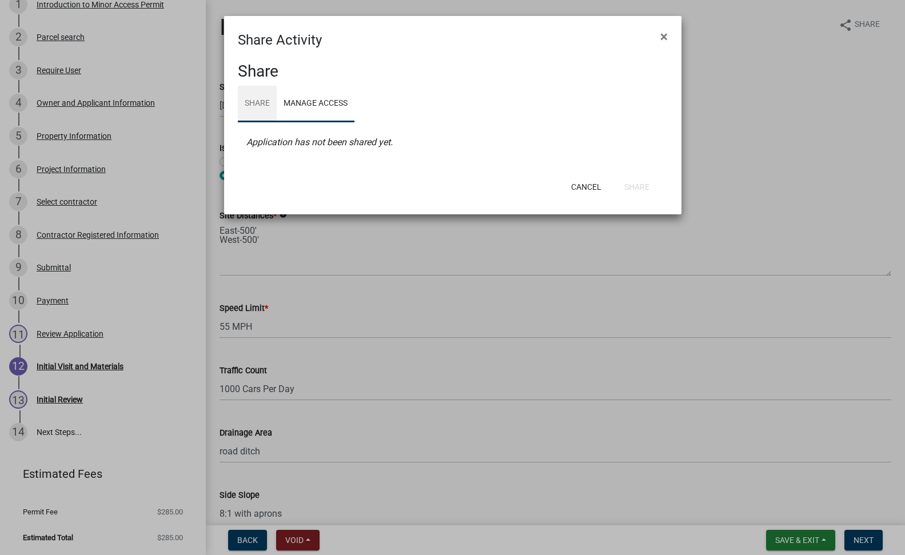
select select "0"
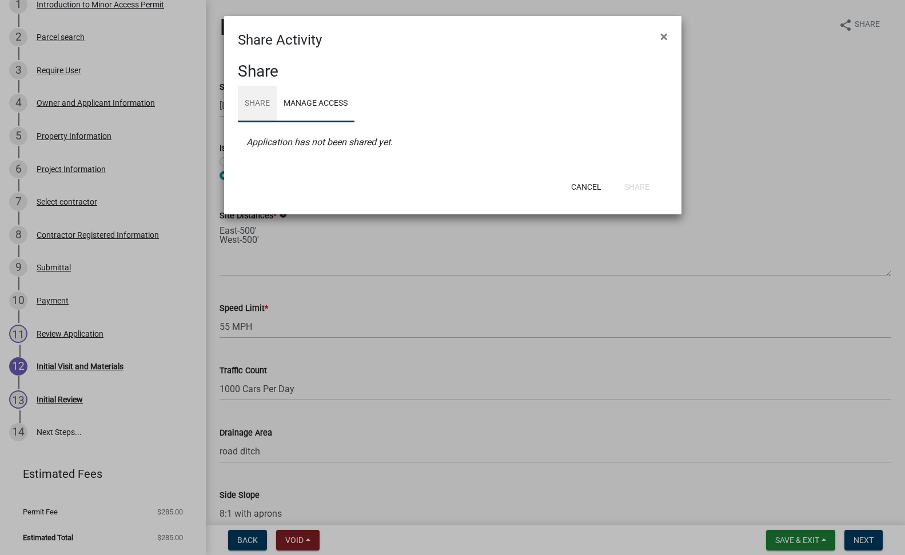
select select "0"
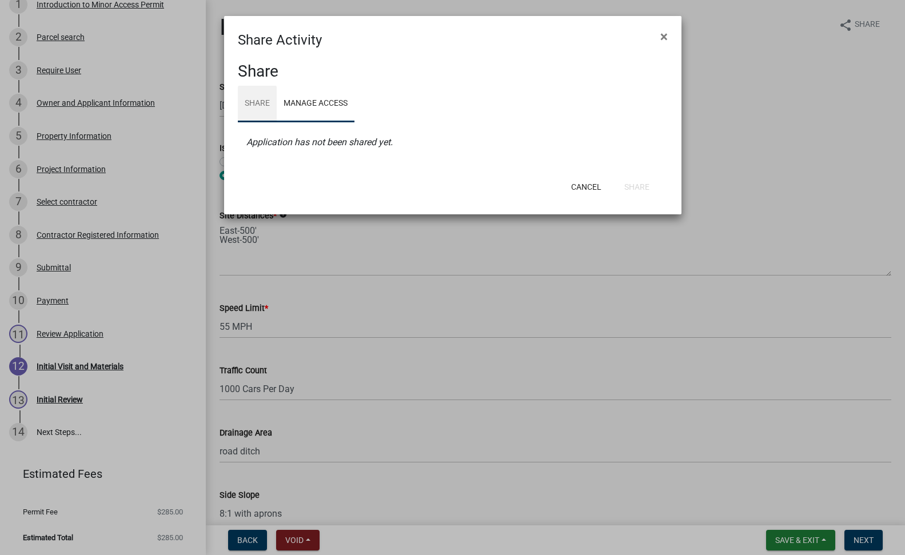
select select "0"
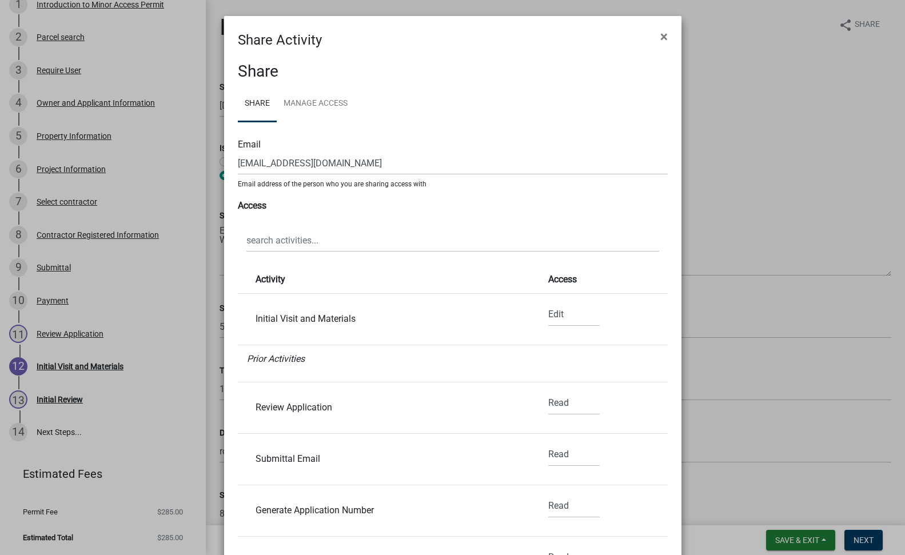
click at [246, 207] on strong "Access" at bounding box center [252, 205] width 29 height 11
click at [548, 315] on select "None Read Edit" at bounding box center [573, 314] width 51 height 23
click at [647, 378] on li "Prior Activities" at bounding box center [453, 363] width 430 height 37
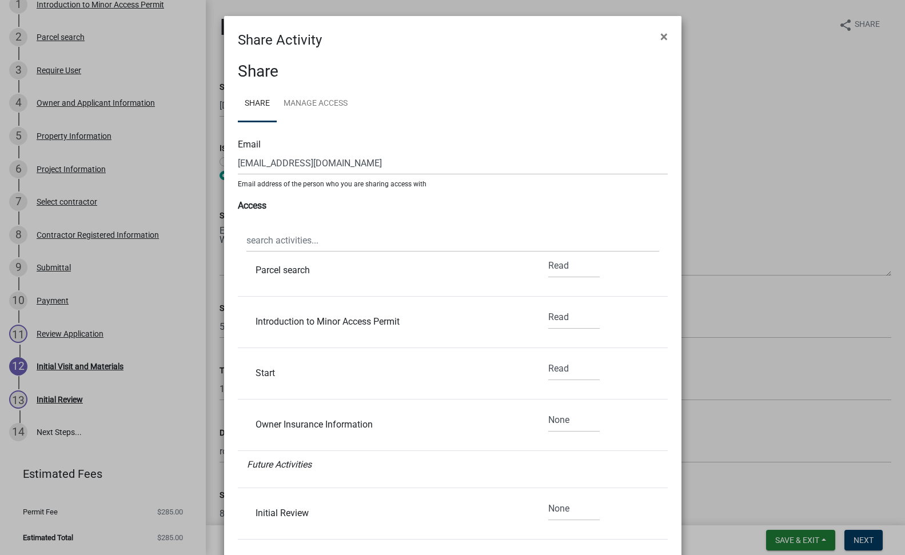
scroll to position [972, 0]
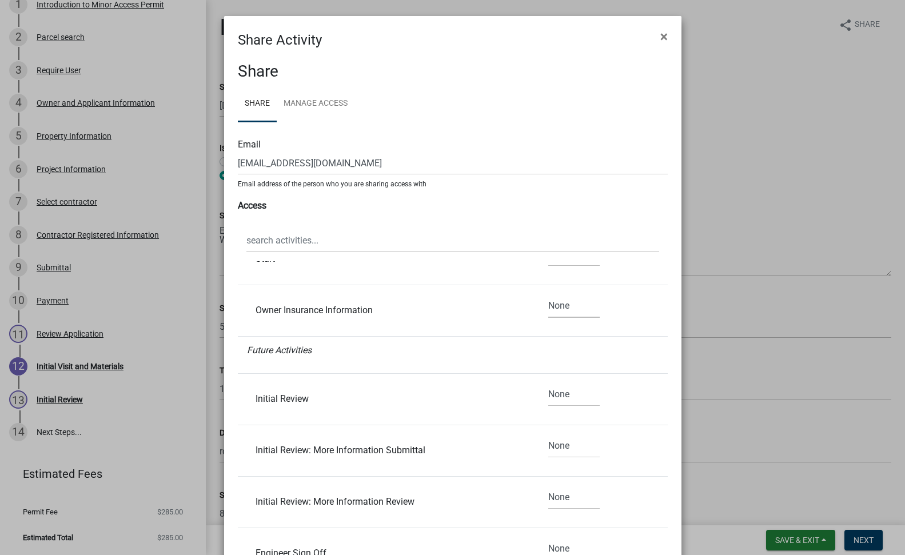
click at [549, 309] on select "None Read Edit" at bounding box center [573, 305] width 51 height 23
select select "0"
click at [548, 294] on select "None Read Edit" at bounding box center [573, 305] width 51 height 23
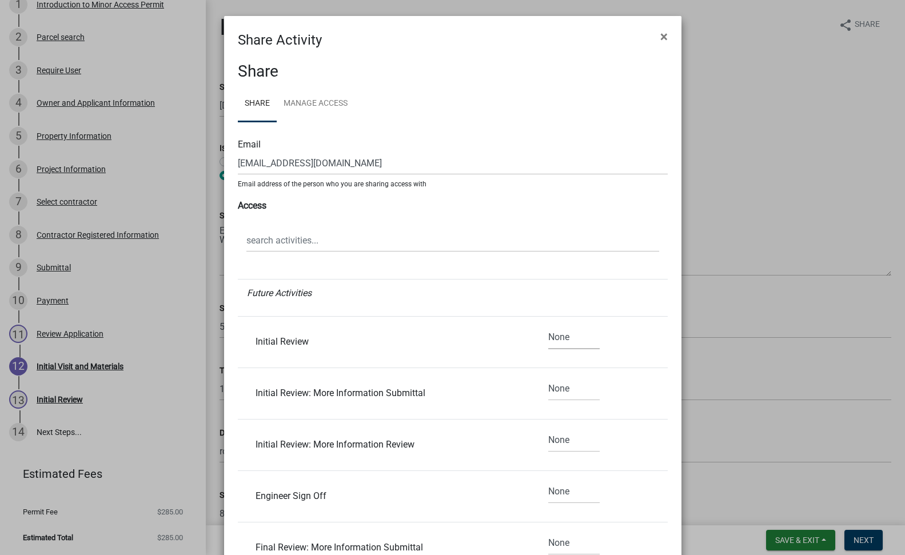
click at [548, 342] on select "None Read Edit" at bounding box center [573, 337] width 51 height 23
click at [613, 346] on li "Initial Review None Read Edit" at bounding box center [453, 342] width 430 height 51
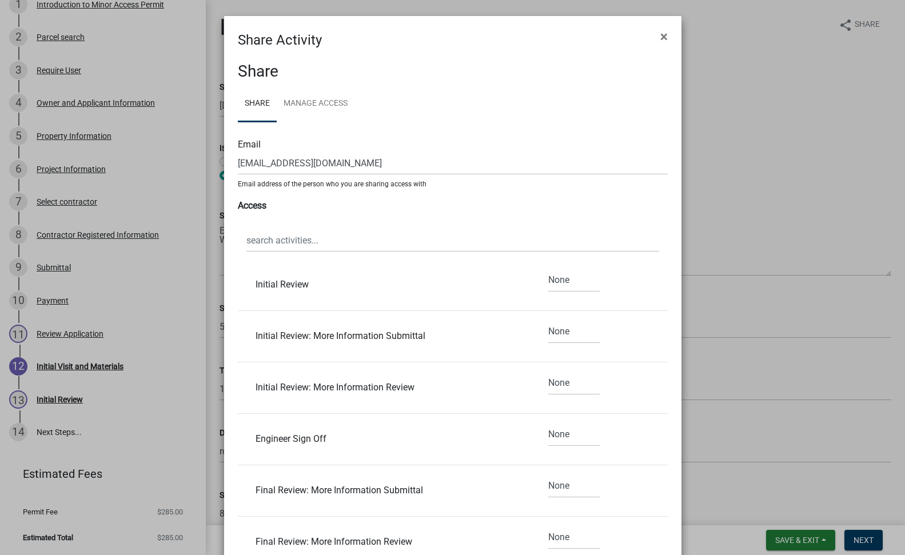
scroll to position [1143, 0]
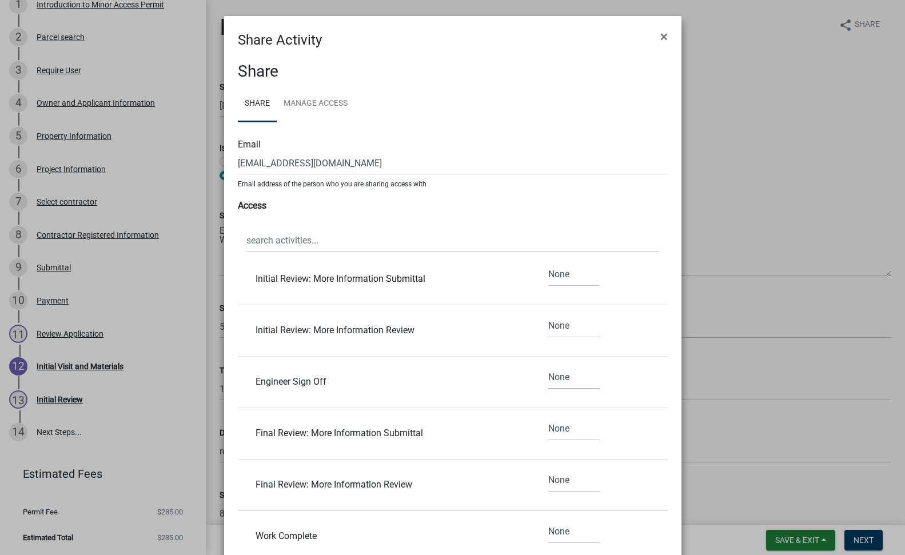
click at [551, 374] on select "None Read Edit" at bounding box center [573, 377] width 51 height 23
click at [628, 382] on li "Engineer Sign Off None Read Edit" at bounding box center [453, 382] width 430 height 51
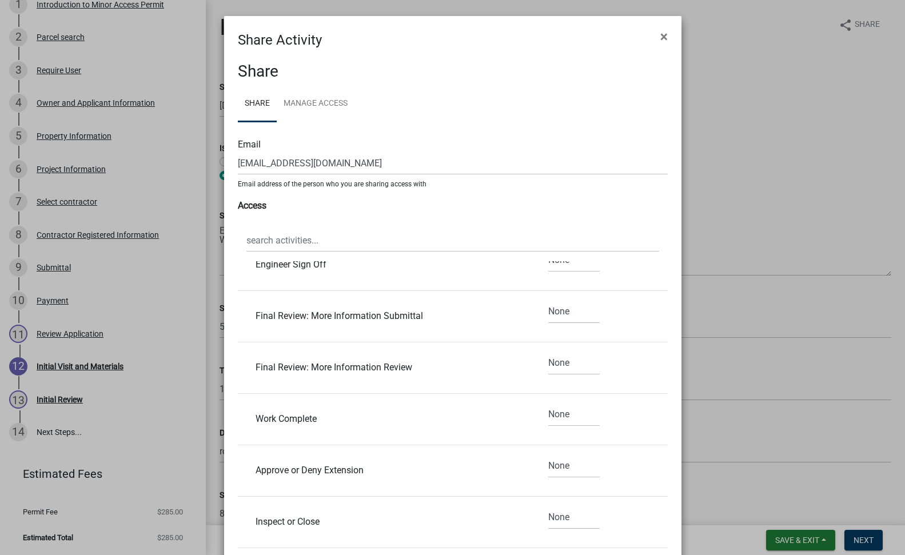
scroll to position [121, 0]
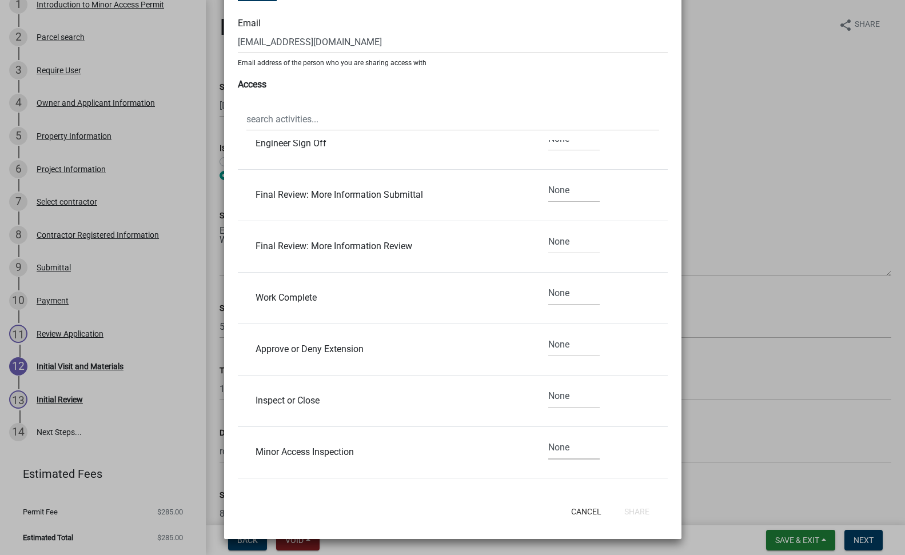
click at [551, 451] on select "None Read Edit" at bounding box center [573, 447] width 51 height 23
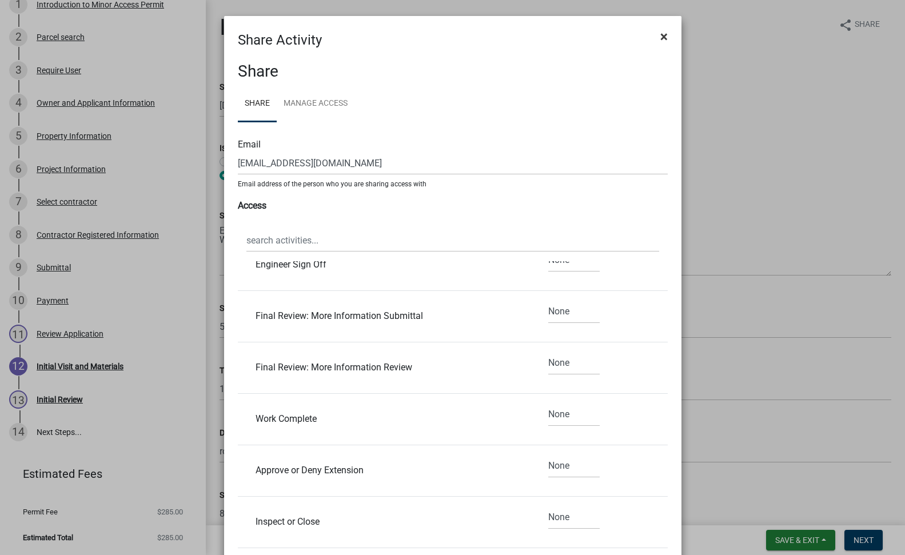
click at [660, 37] on span "×" at bounding box center [663, 37] width 7 height 16
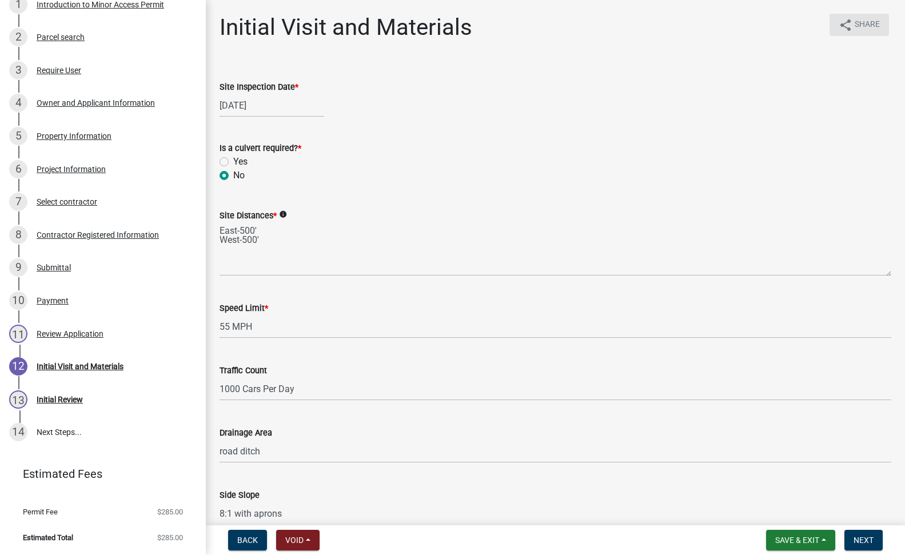
scroll to position [202, 0]
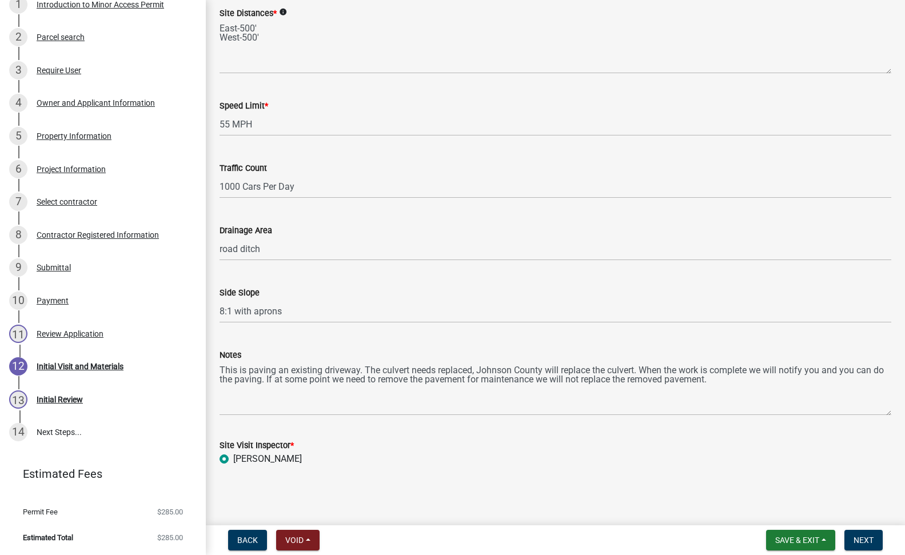
click at [285, 12] on icon "info" at bounding box center [283, 12] width 8 height 8
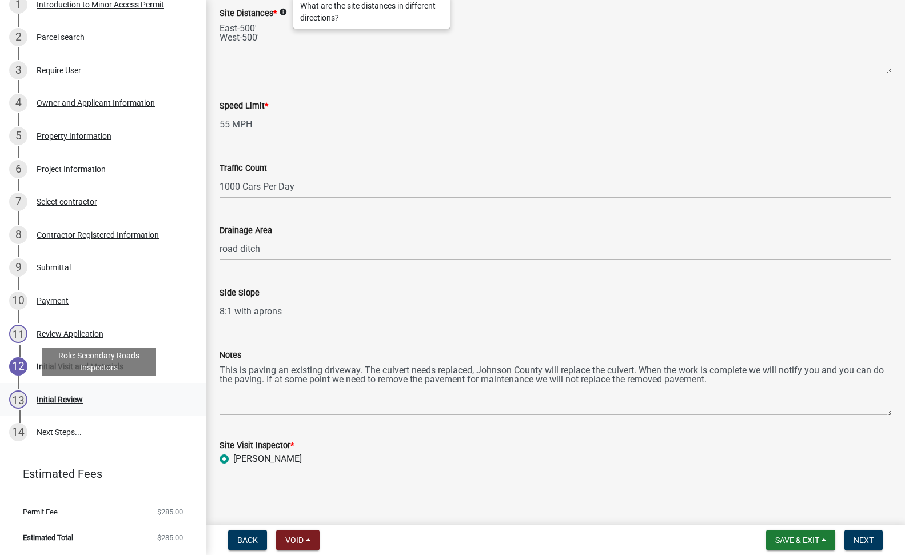
click at [13, 400] on div "13" at bounding box center [18, 399] width 18 height 18
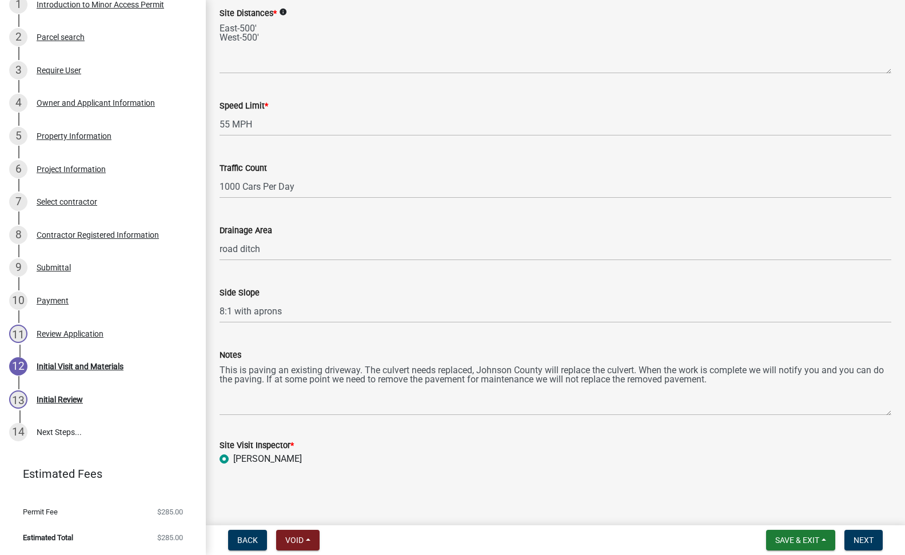
scroll to position [0, 0]
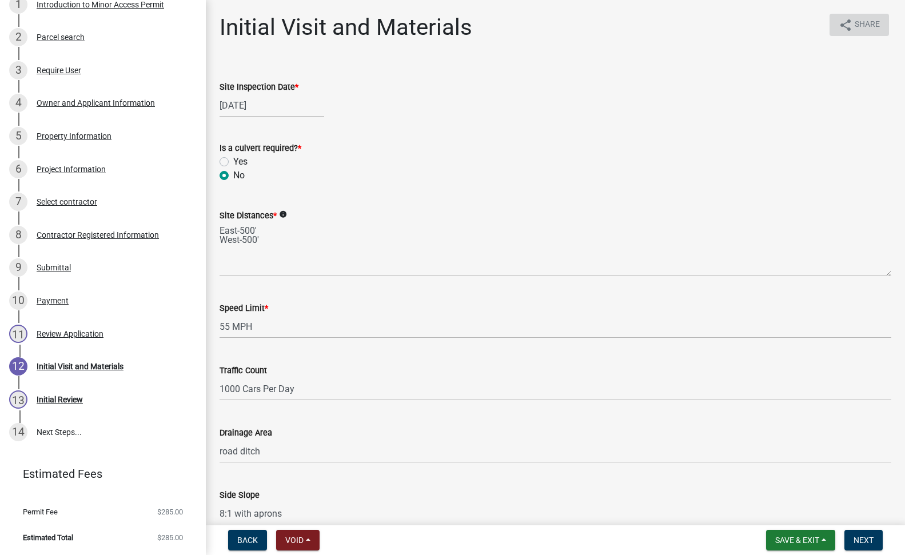
click at [844, 30] on button "share Share" at bounding box center [858, 25] width 59 height 22
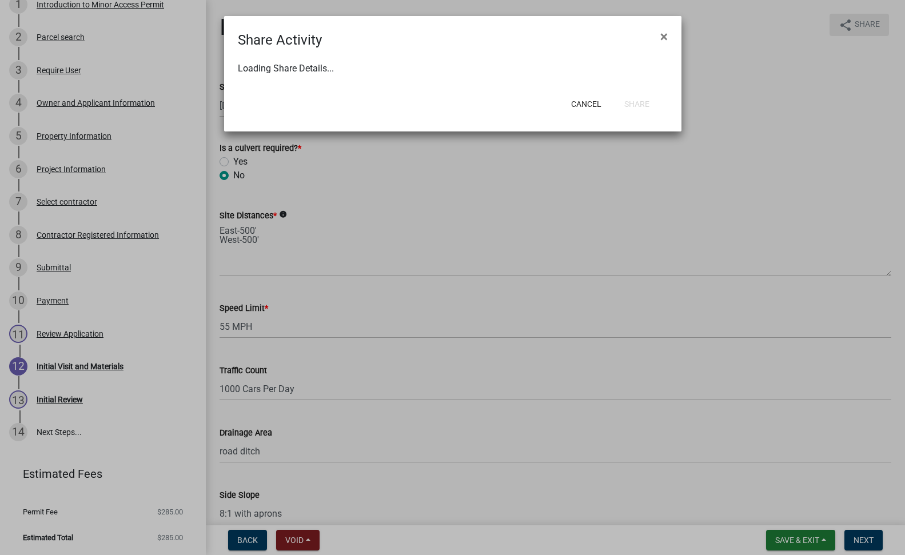
select select "1"
select select "0"
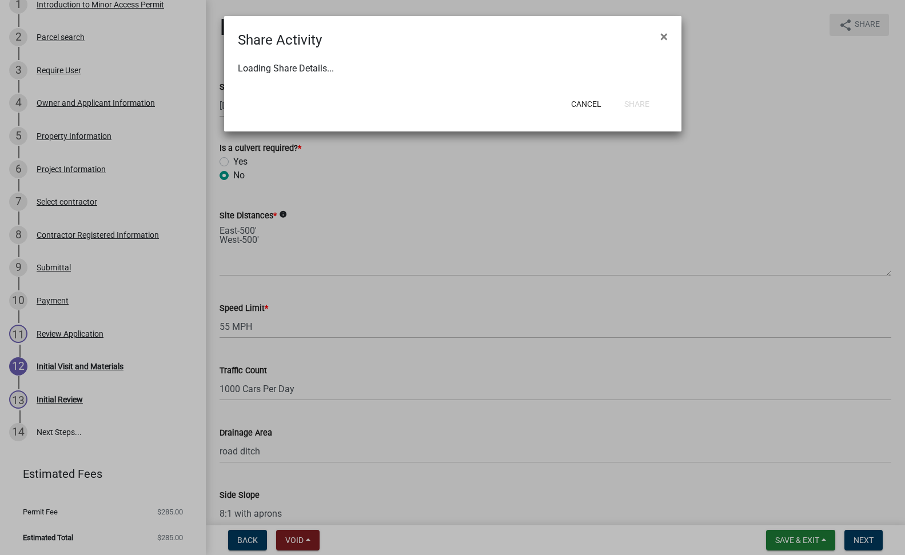
select select "0"
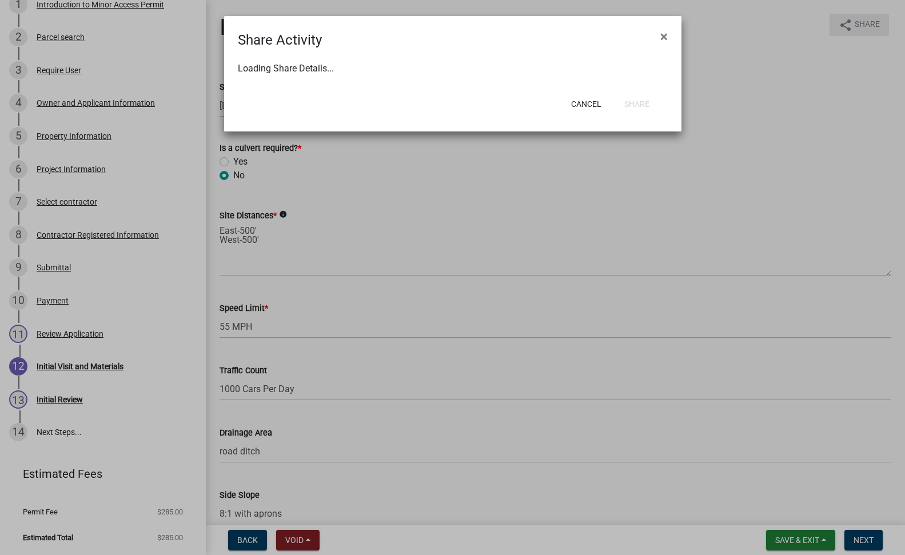
select select "0"
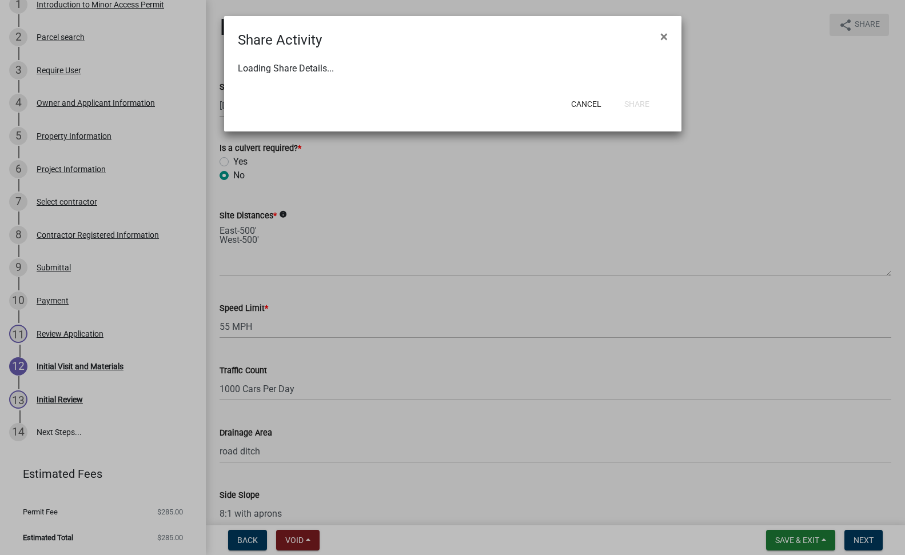
select select "0"
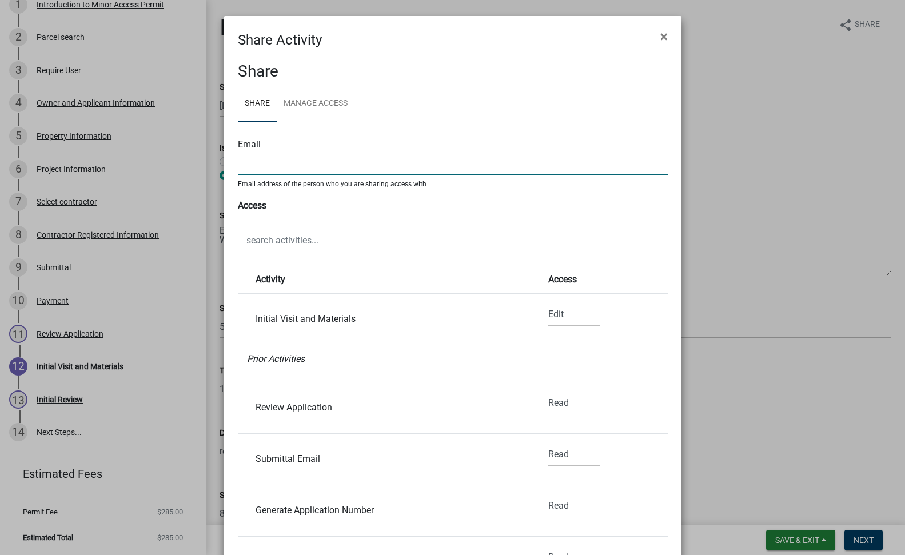
click at [296, 169] on input "text" at bounding box center [453, 162] width 430 height 23
type input "ssmith@johnsoncountyiowa.gov"
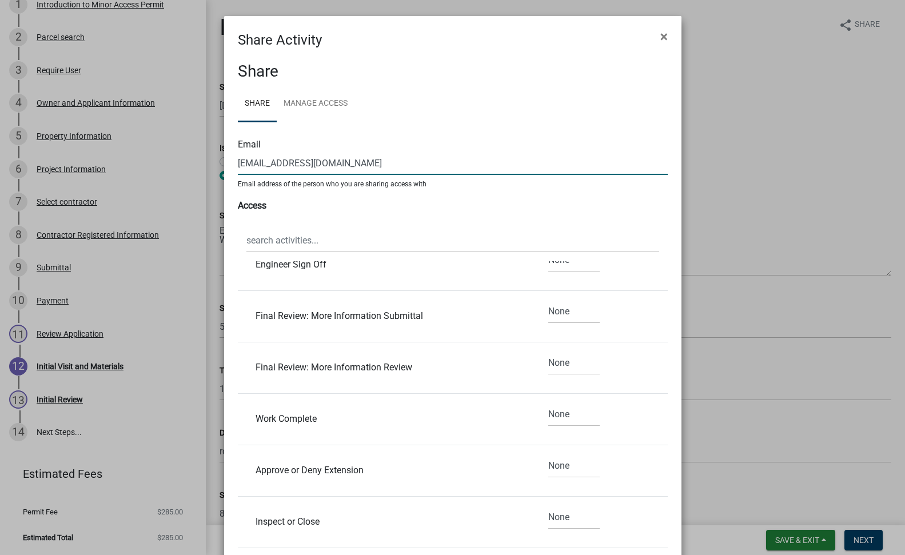
scroll to position [121, 0]
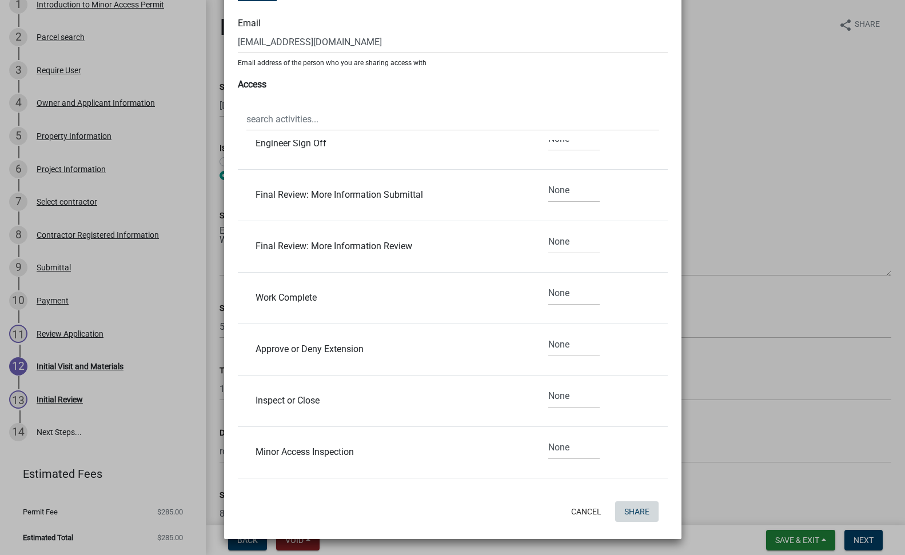
click at [641, 515] on button "Share" at bounding box center [636, 511] width 43 height 21
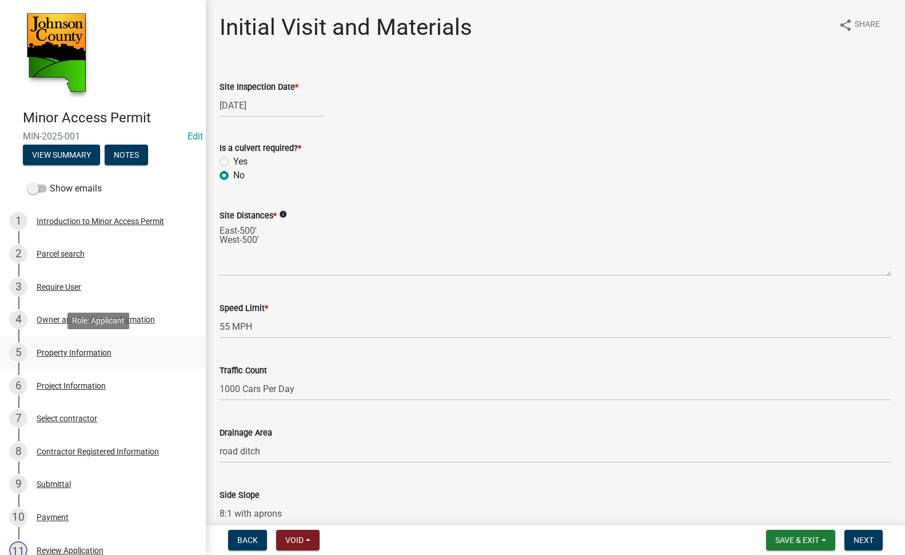
scroll to position [217, 0]
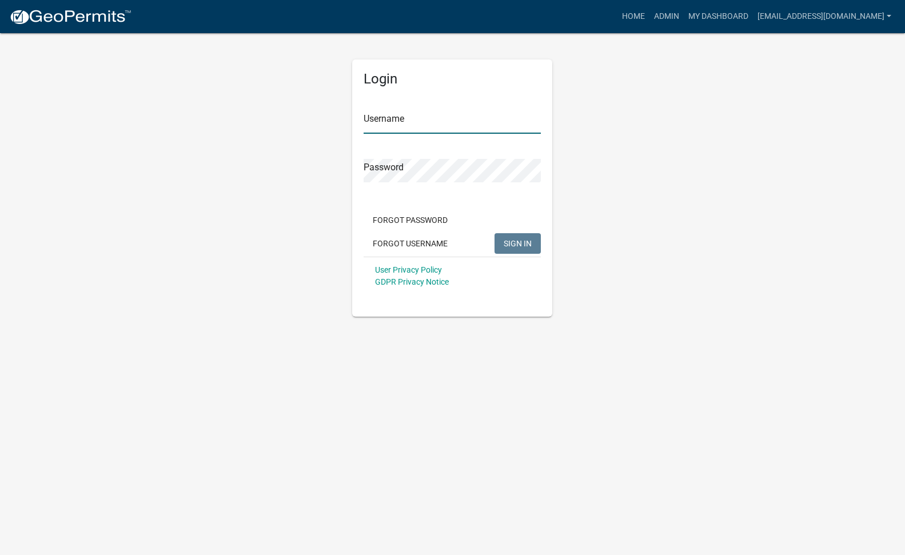
type input "[EMAIL_ADDRESS][DOMAIN_NAME]"
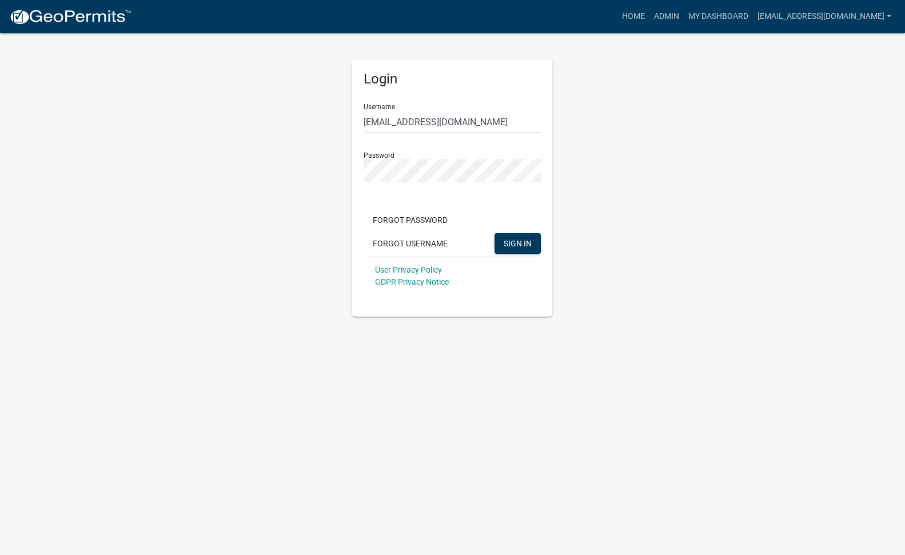
click at [504, 206] on form "Username ssmith@johnsoncountyiowa.gov Password Forgot Password Forgot Username …" at bounding box center [452, 194] width 177 height 201
click at [514, 244] on span "SIGN IN" at bounding box center [518, 242] width 28 height 9
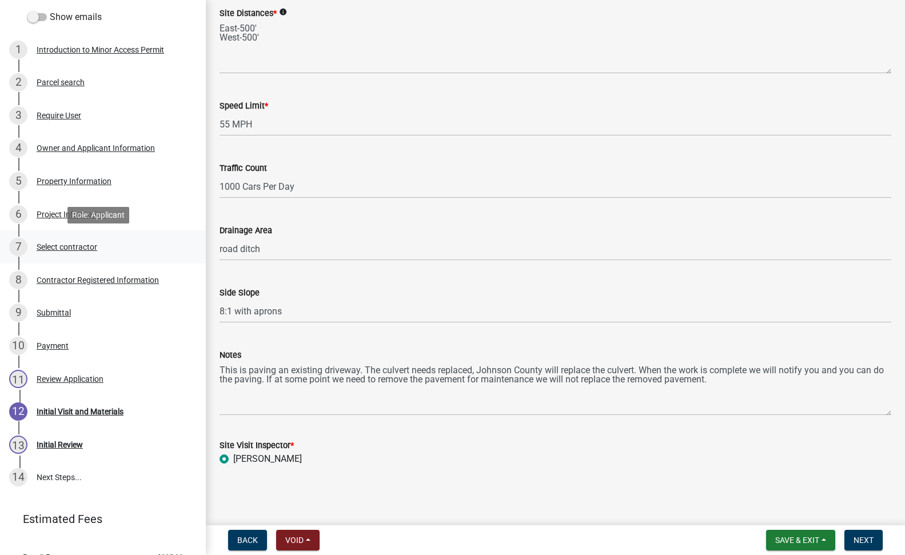
scroll to position [217, 0]
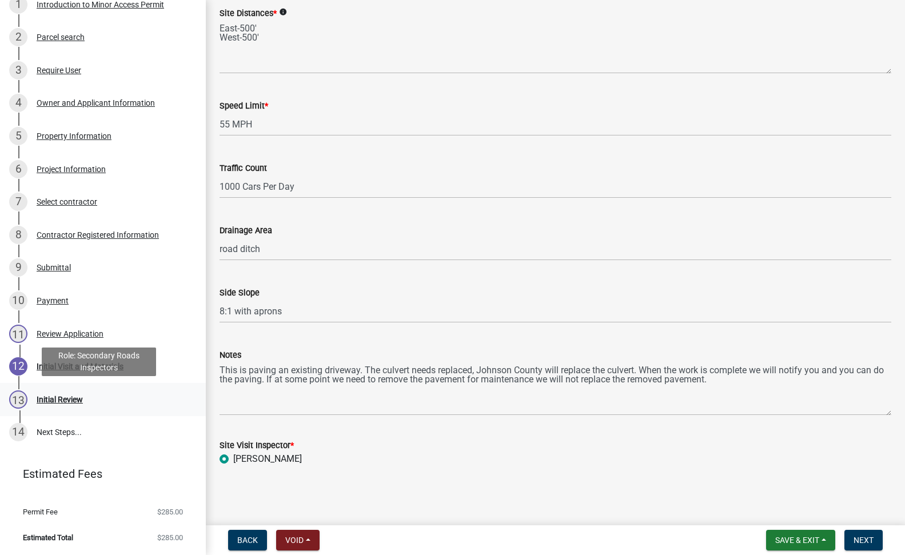
click at [49, 396] on div "Initial Review" at bounding box center [60, 400] width 46 height 8
